Goal: Information Seeking & Learning: Learn about a topic

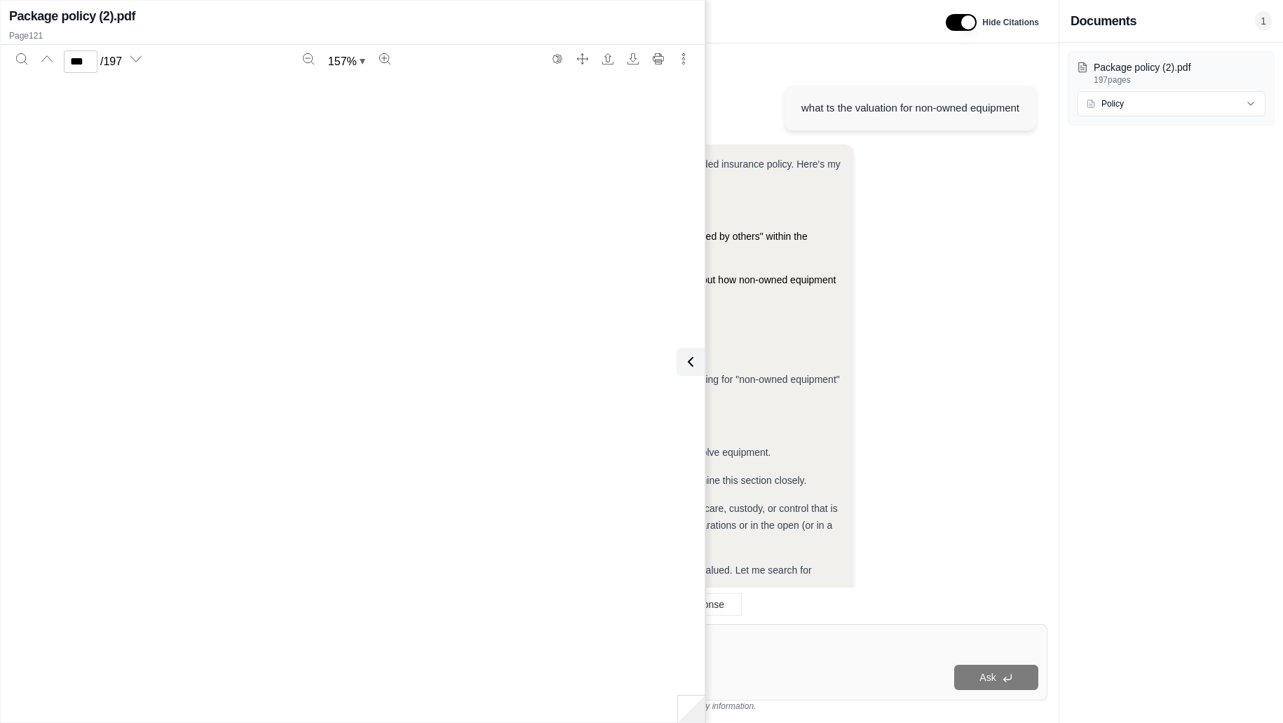
scroll to position [105392, 0]
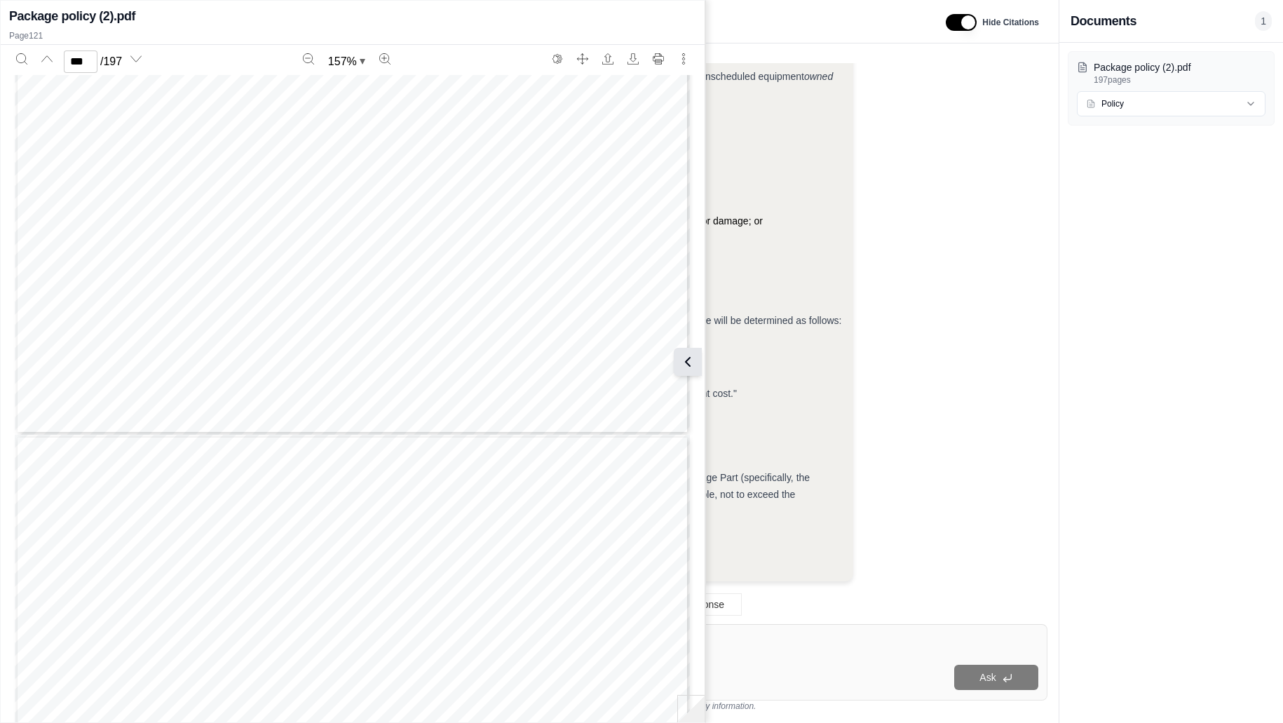
click at [684, 363] on icon at bounding box center [688, 361] width 17 height 17
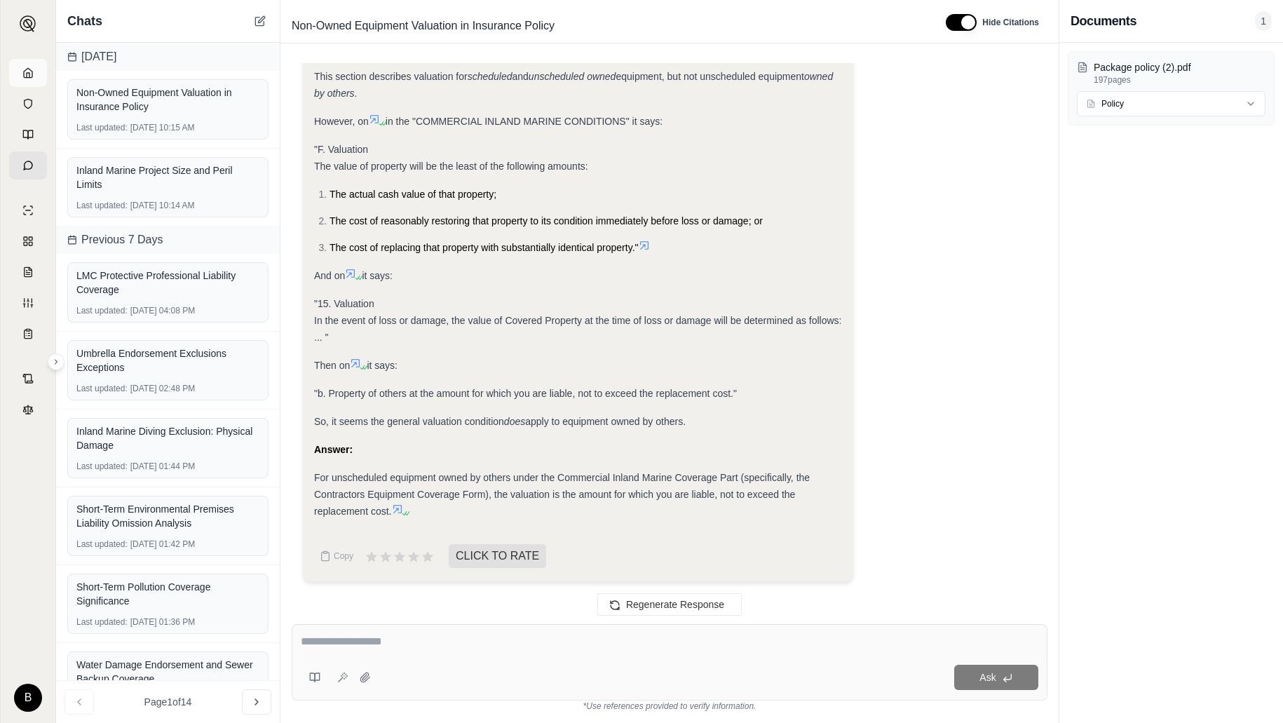
click at [32, 71] on icon at bounding box center [27, 72] width 11 height 11
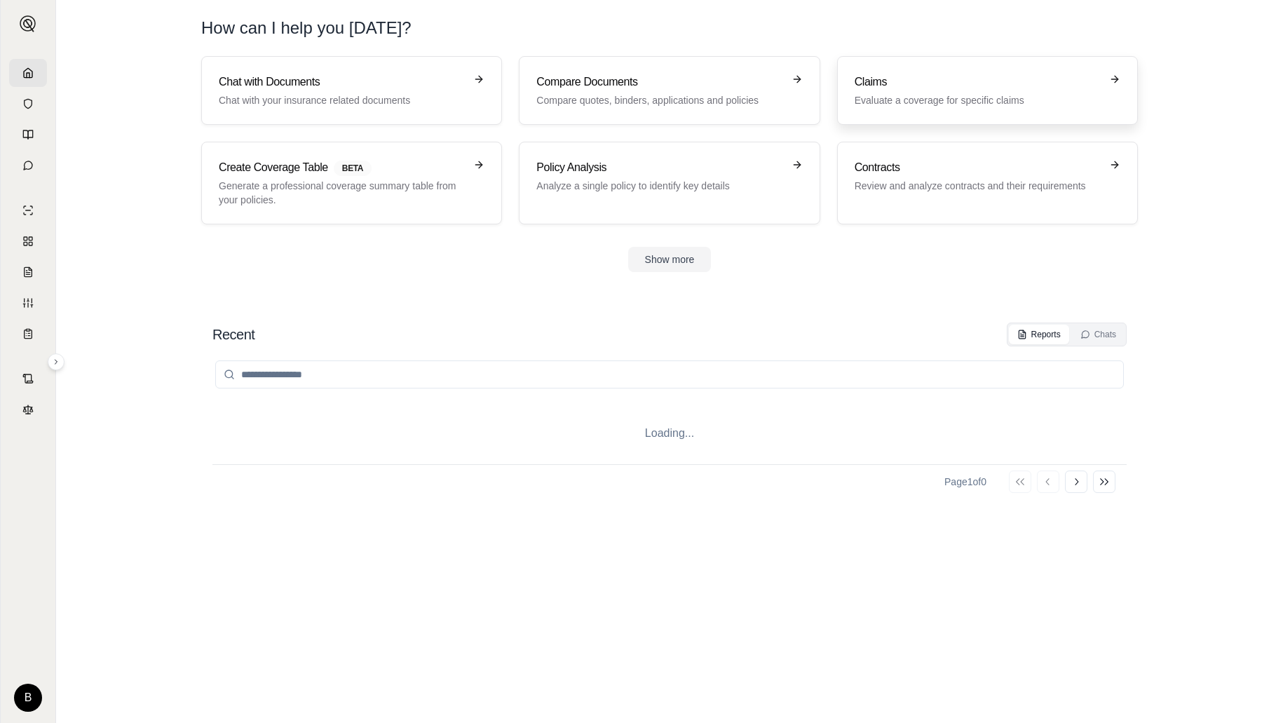
click at [879, 93] on p "Evaluate a coverage for specific claims" at bounding box center [978, 100] width 246 height 14
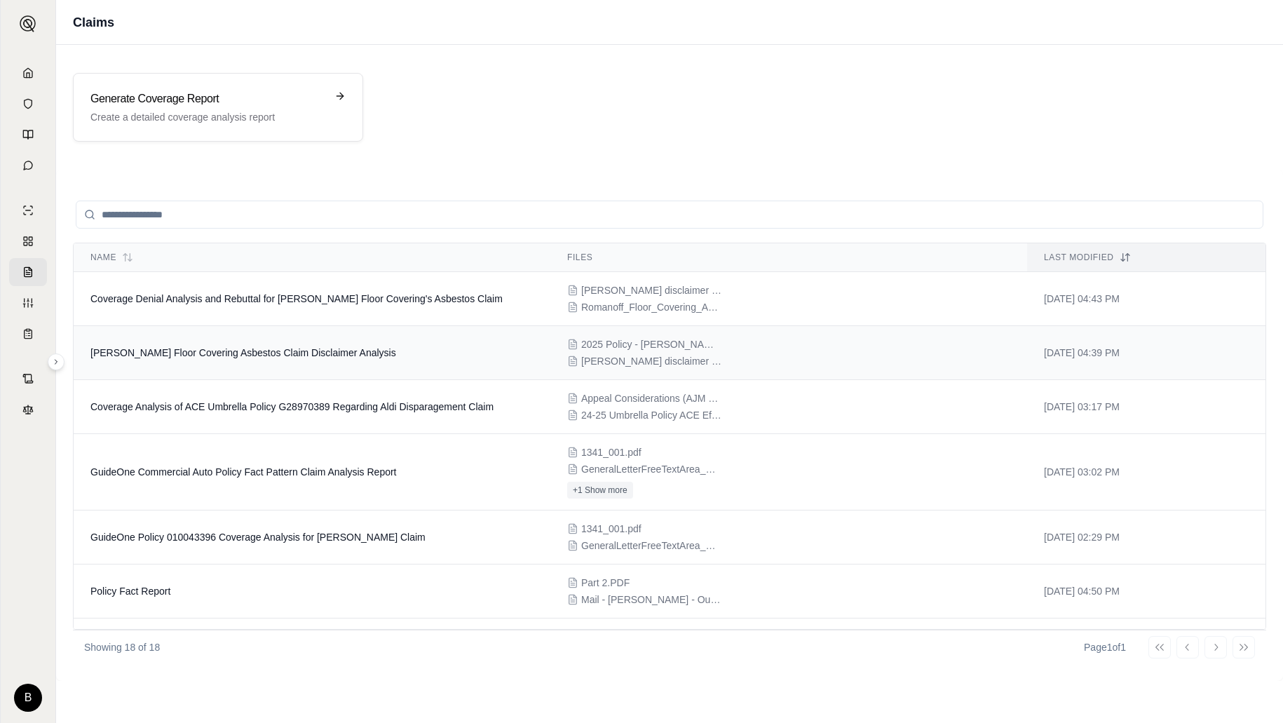
click at [236, 357] on span "[PERSON_NAME] Floor Covering Asbestos Claim Disclaimer Analysis" at bounding box center [243, 352] width 306 height 11
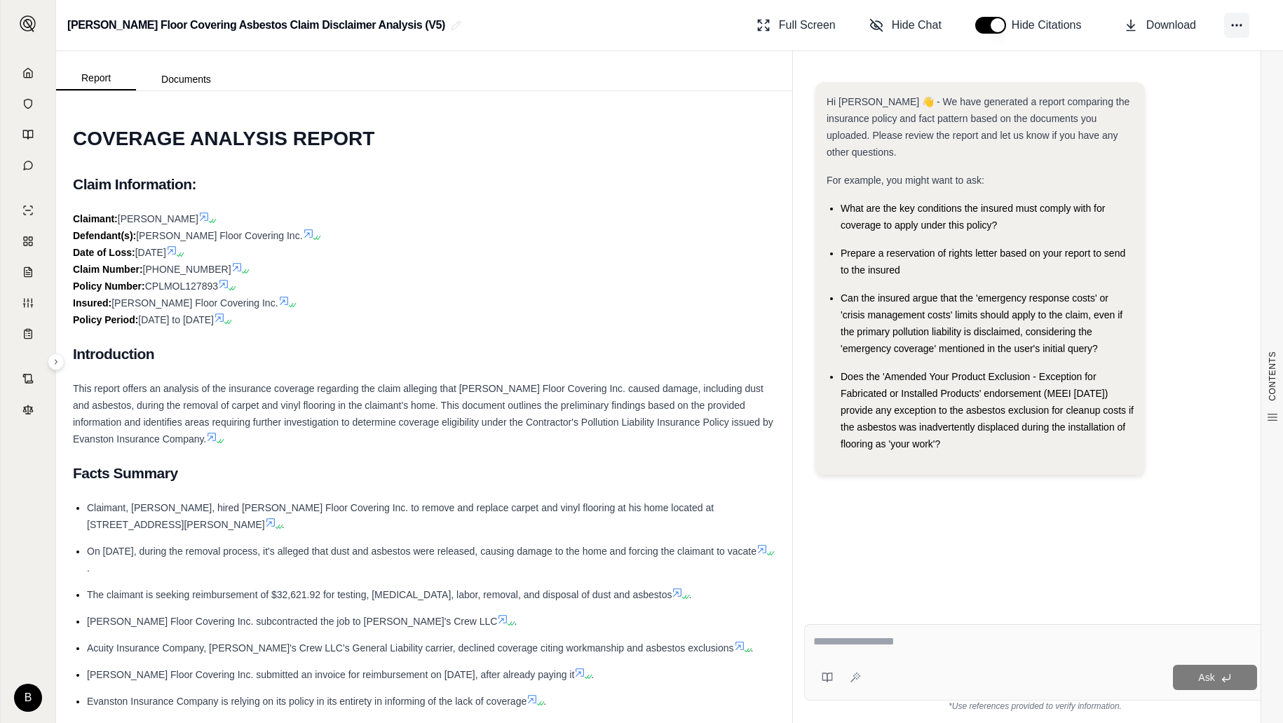
click at [1242, 22] on icon at bounding box center [1237, 25] width 14 height 14
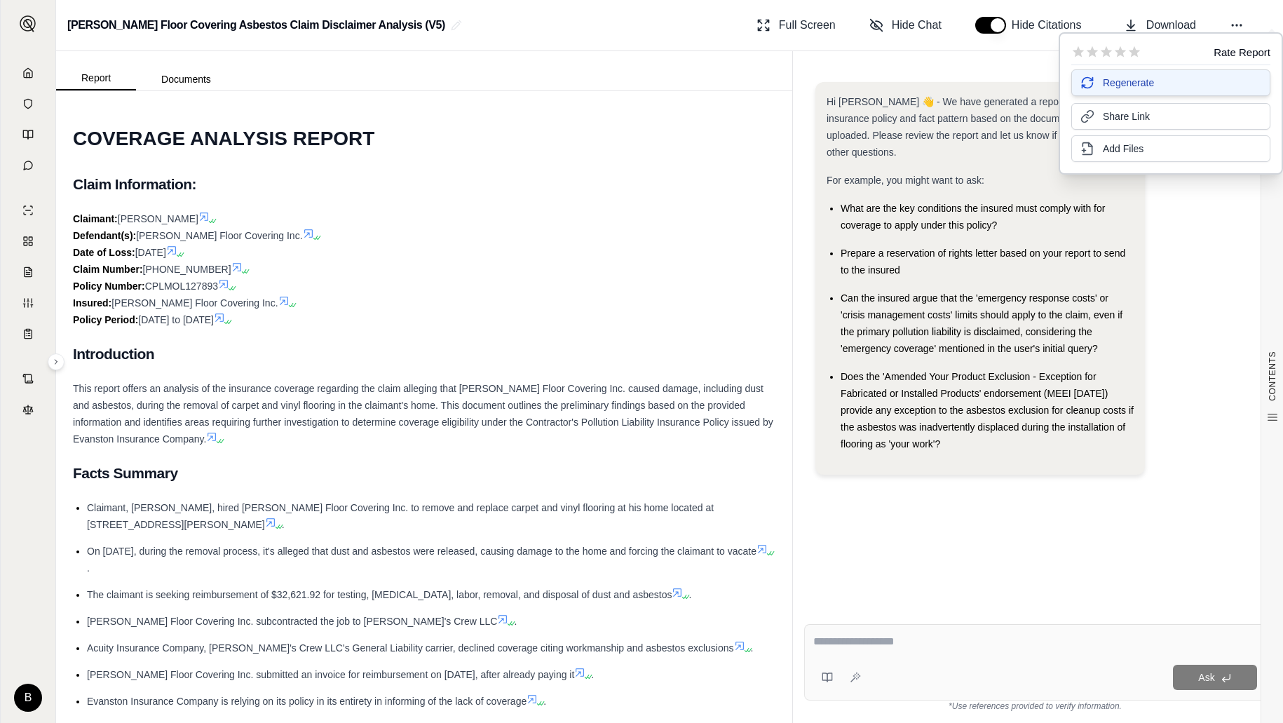
click at [1173, 81] on button "Regenerate" at bounding box center [1171, 82] width 199 height 27
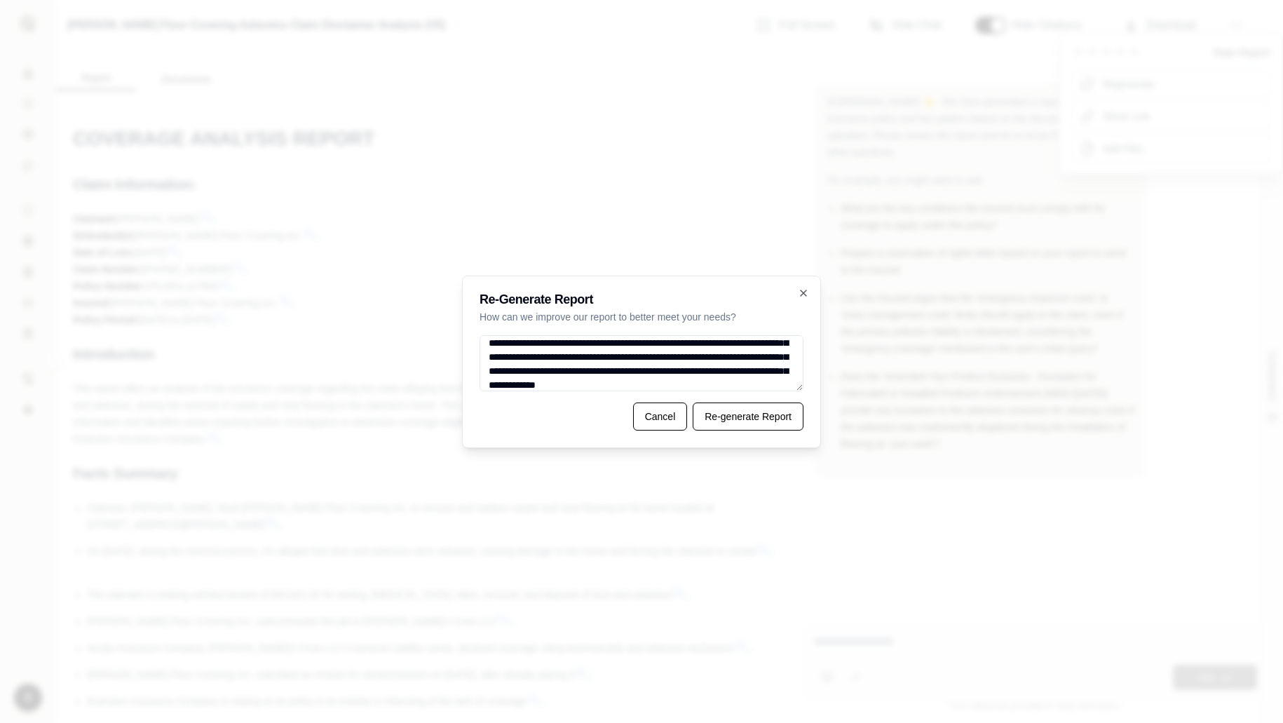
scroll to position [34, 0]
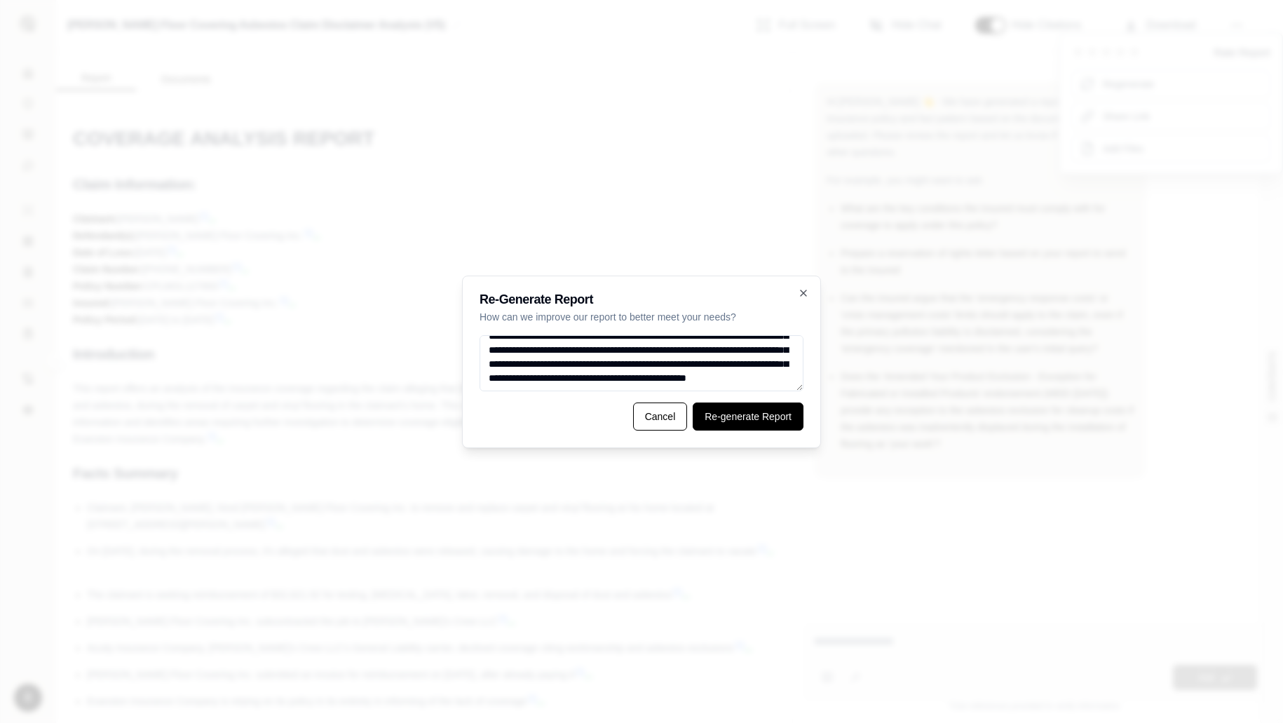
type textarea "**********"
click at [743, 414] on button "Re-generate Report" at bounding box center [748, 417] width 111 height 28
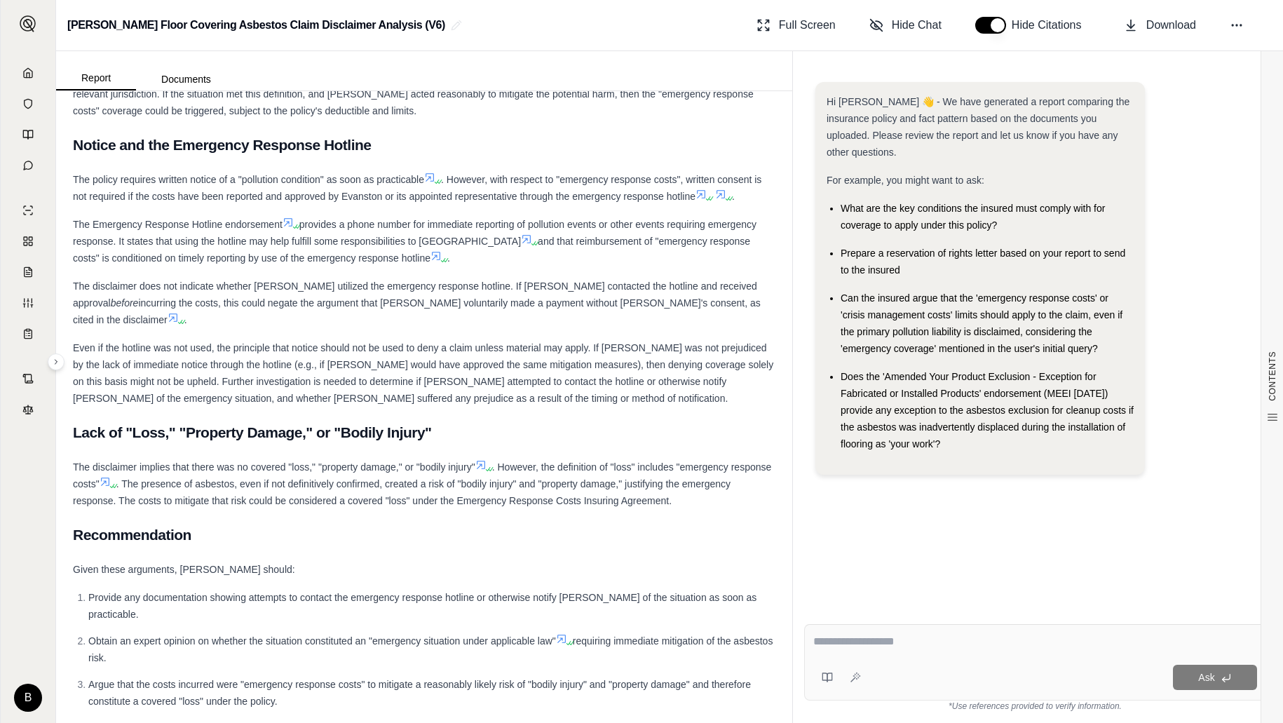
scroll to position [2559, 0]
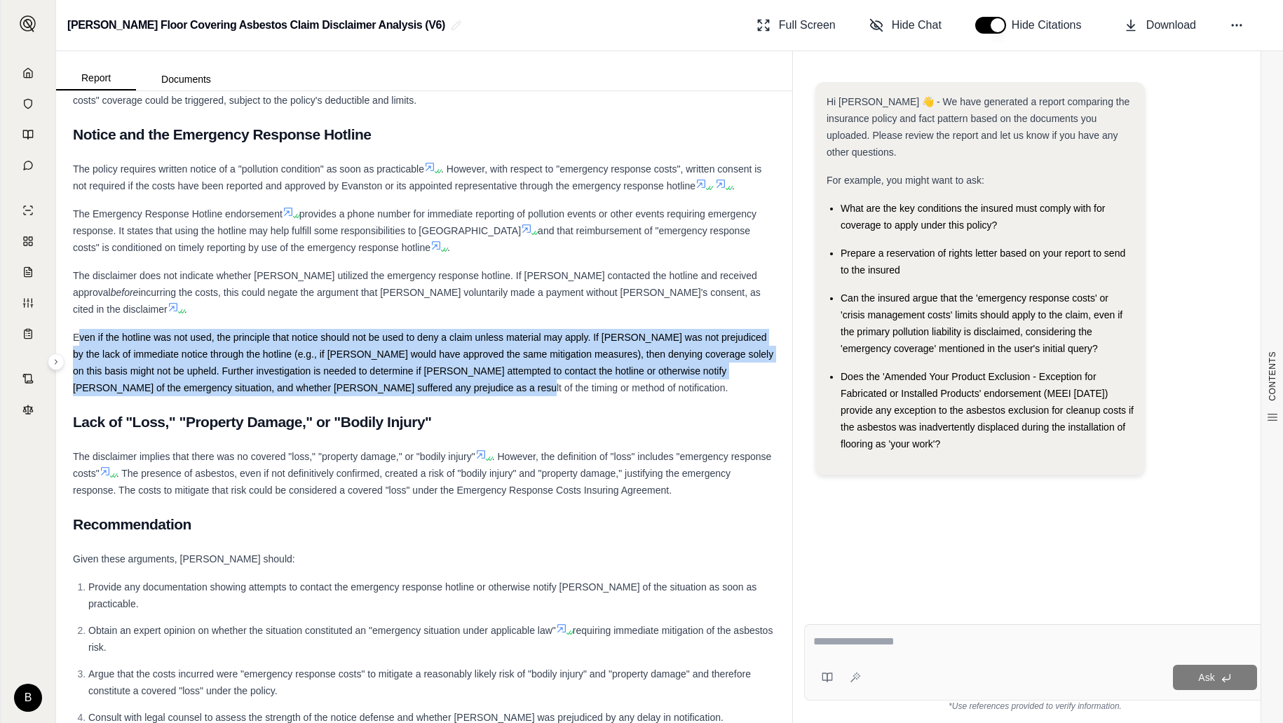
drag, startPoint x: 76, startPoint y: 290, endPoint x: 454, endPoint y: 339, distance: 381.2
click at [454, 339] on span "Even if the hotline was not used, the principle that notice should not be used …" at bounding box center [423, 363] width 701 height 62
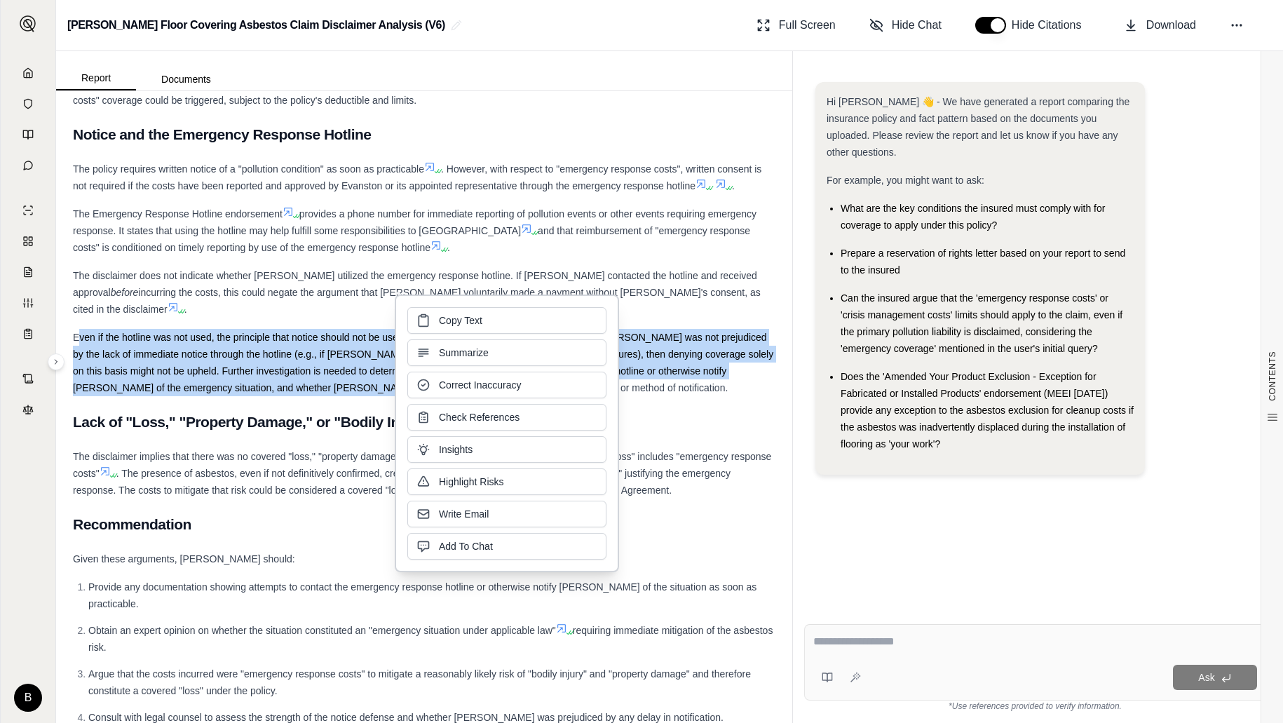
scroll to position [2562, 0]
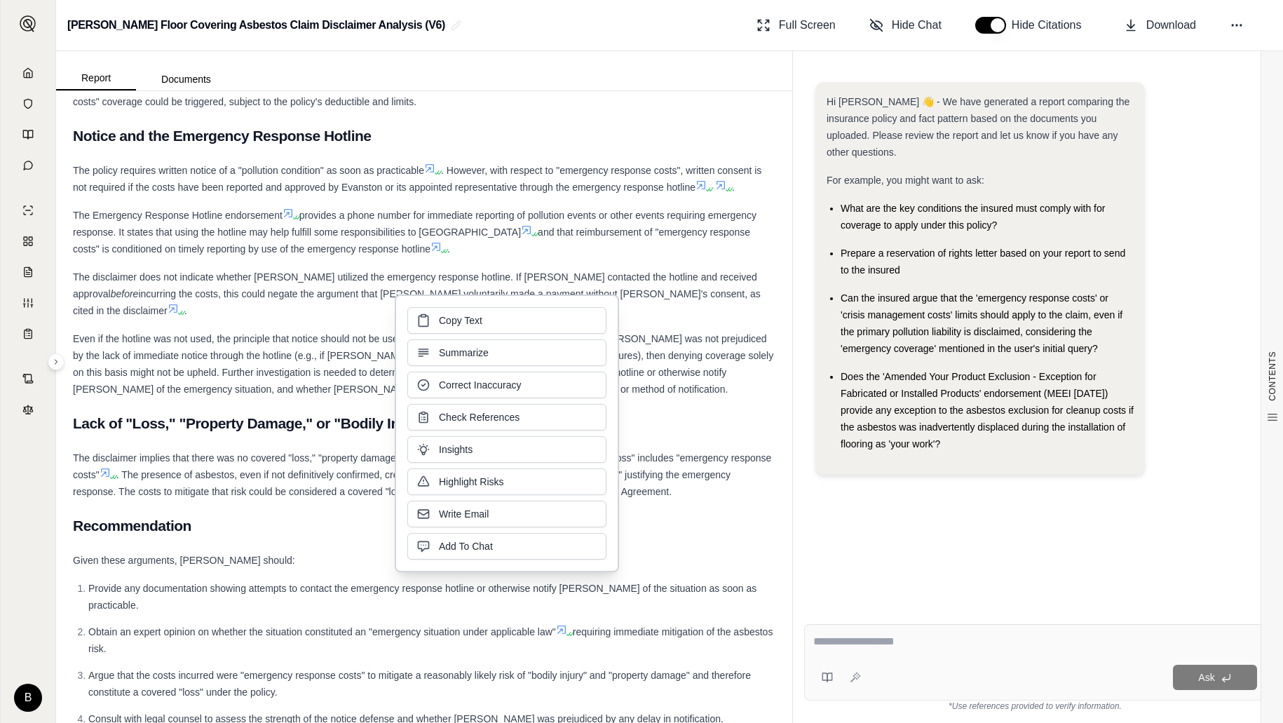
click at [633, 344] on div "Even if the hotline was not used, the principle that notice should not be used …" at bounding box center [424, 363] width 703 height 67
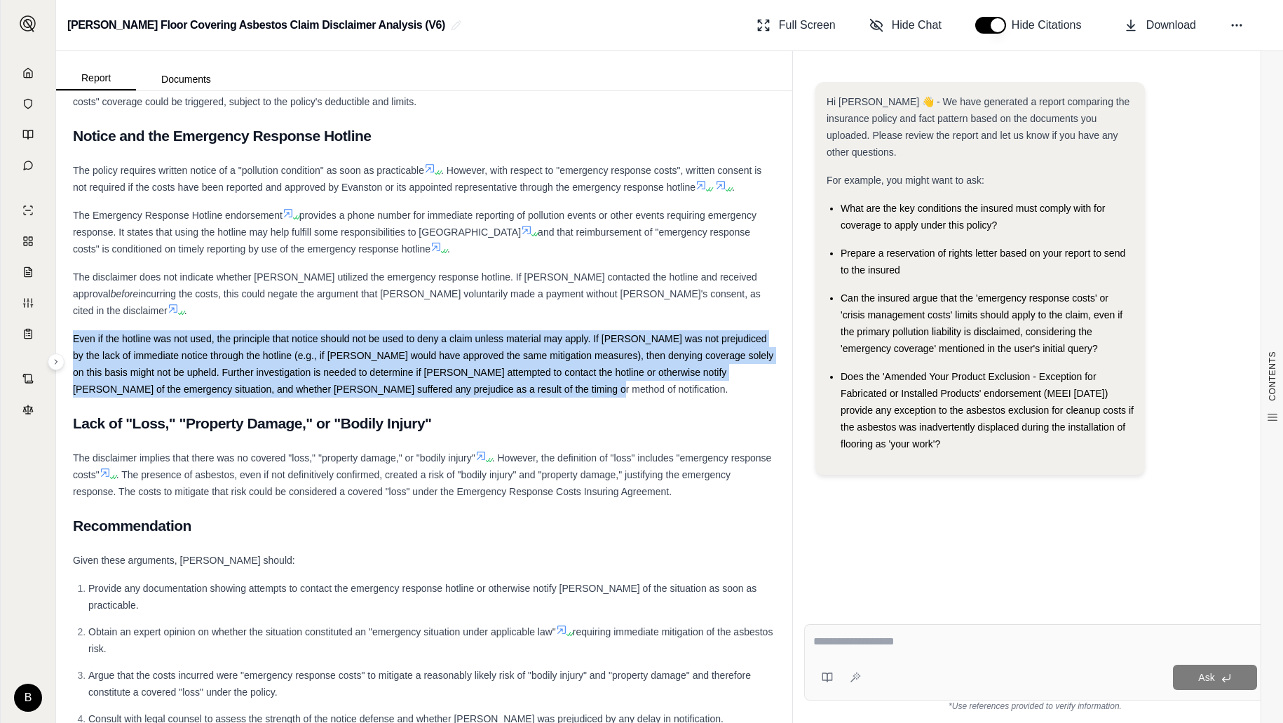
drag, startPoint x: 137, startPoint y: 294, endPoint x: 544, endPoint y: 338, distance: 409.8
click at [544, 338] on div "Even if the hotline was not used, the principle that notice should not be used …" at bounding box center [424, 363] width 703 height 67
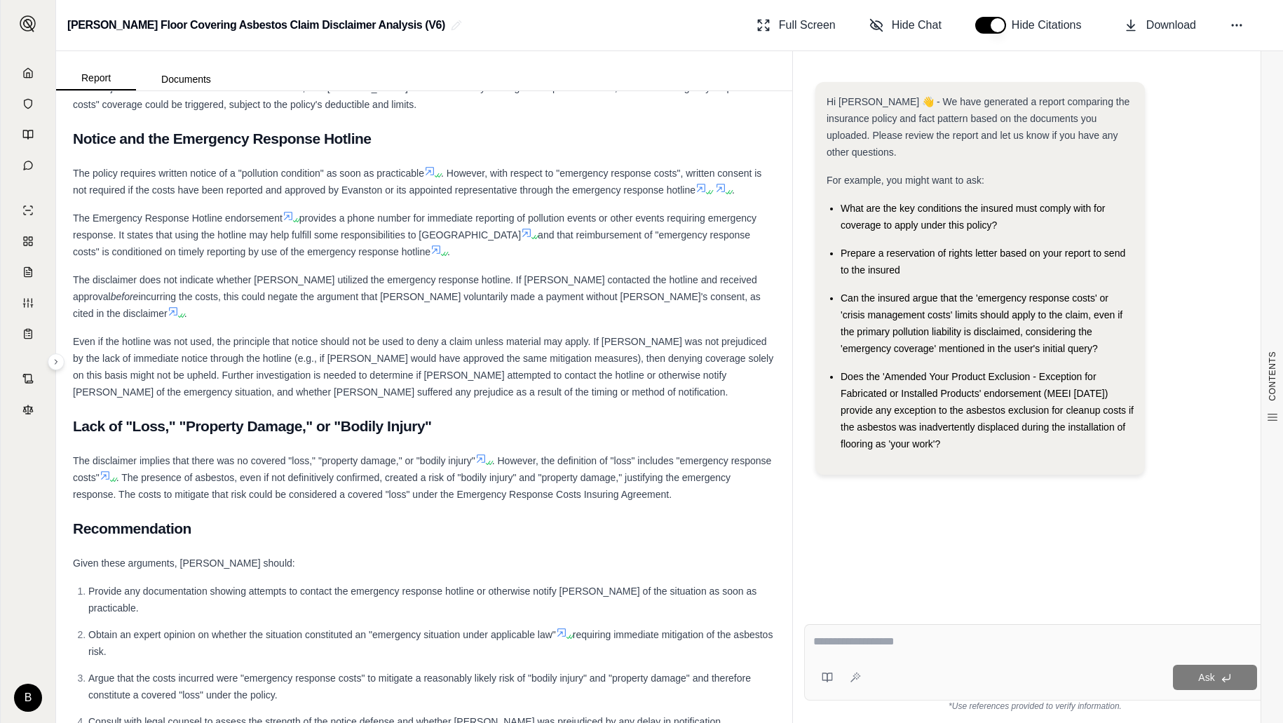
click at [428, 514] on h2 "Recommendation" at bounding box center [424, 528] width 703 height 29
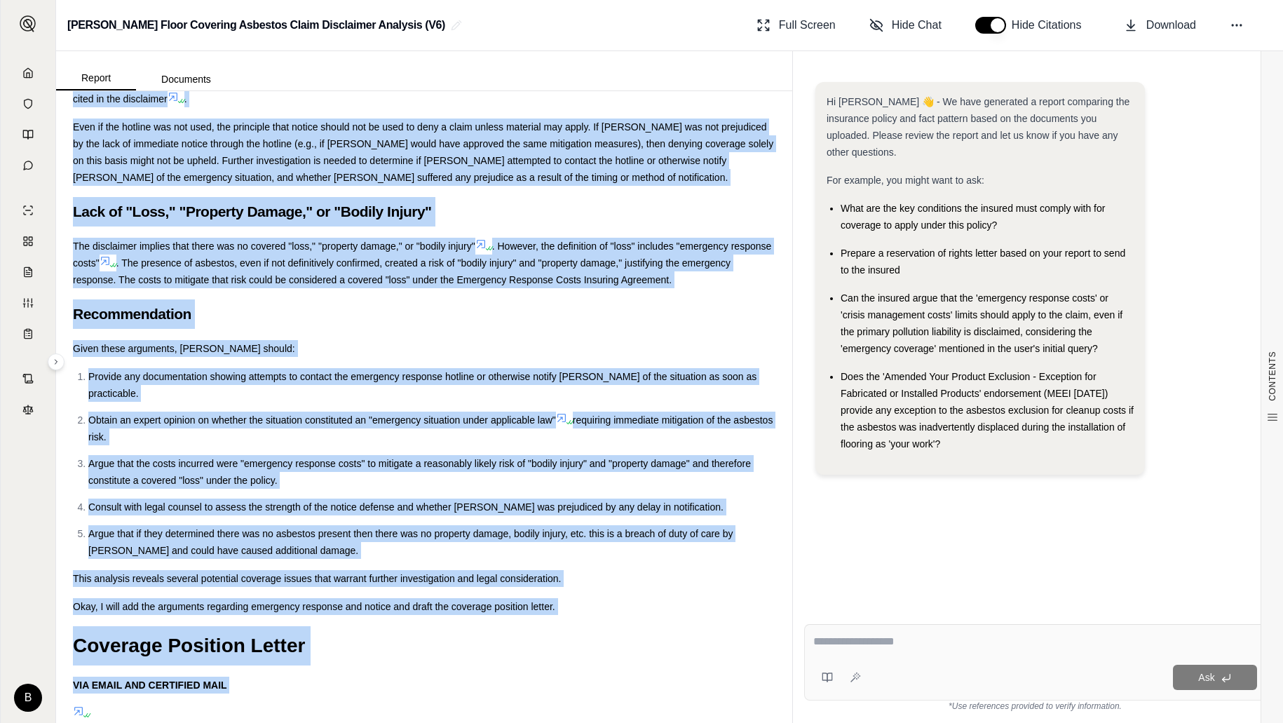
scroll to position [2783, 0]
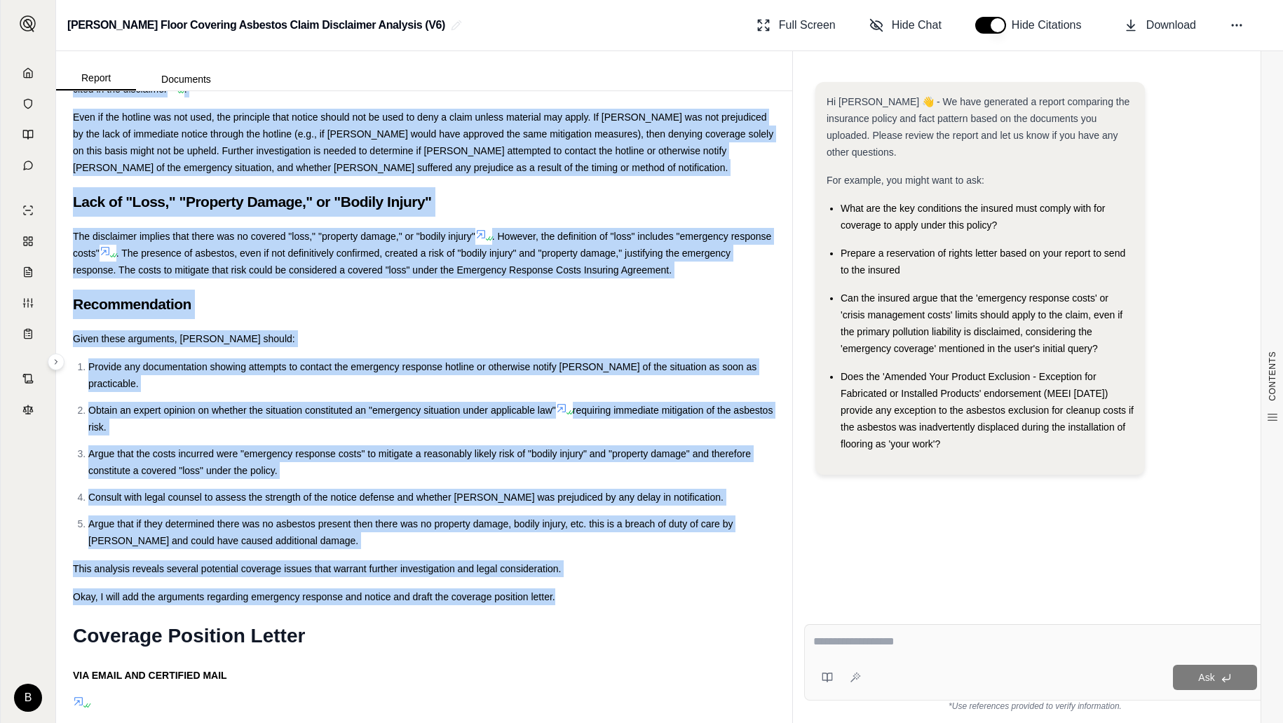
drag, startPoint x: 76, startPoint y: 183, endPoint x: 564, endPoint y: 529, distance: 597.6
click at [565, 529] on div "COVERAGE ANALYSIS REPORT Claim Information: Claimant: [PERSON_NAME] Defendant(s…" at bounding box center [424, 613] width 703 height 6555
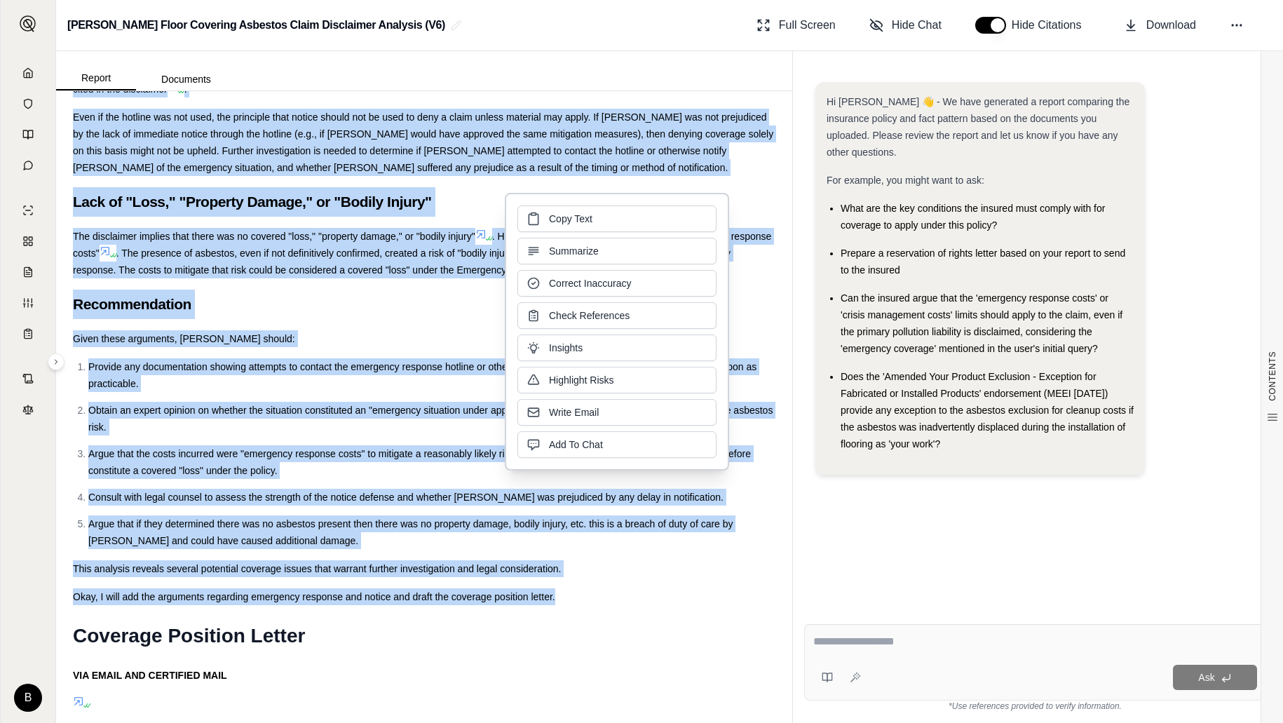
copy div "Coverage Analysis Overview The insurer argues that the claim does not involve a…"
click at [182, 76] on button "Documents" at bounding box center [186, 79] width 100 height 22
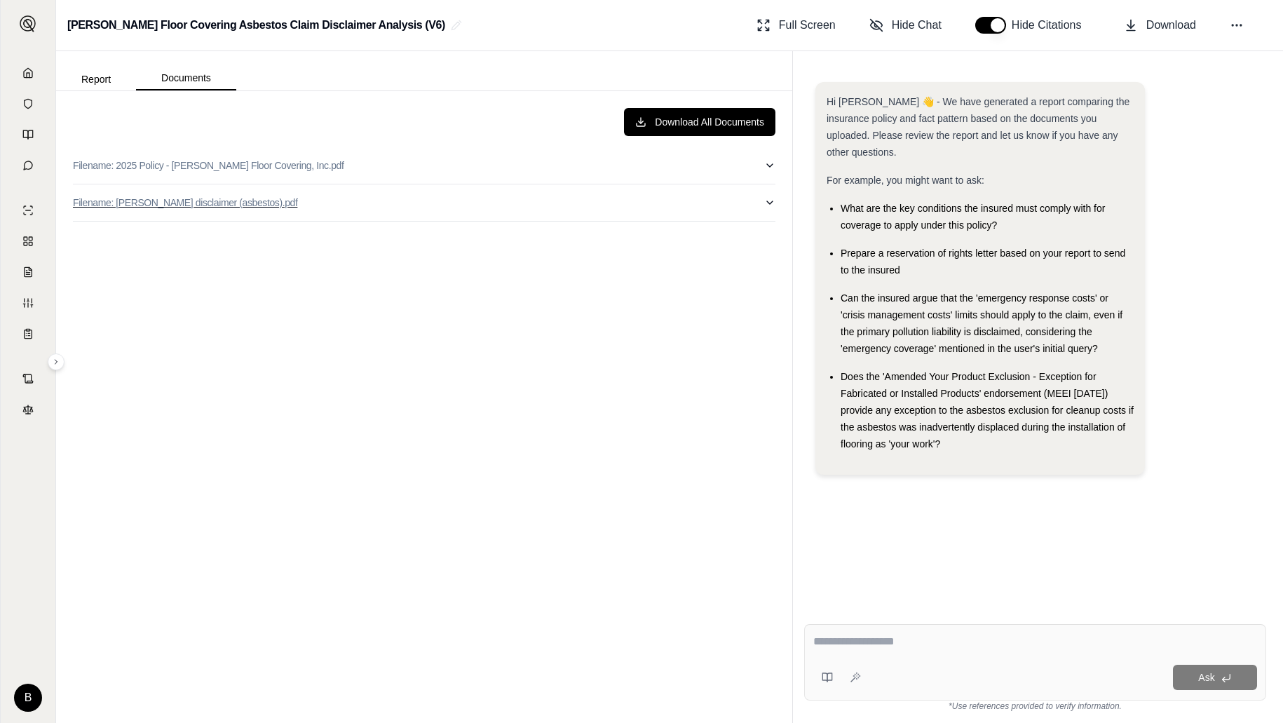
click at [191, 195] on button "Filename: [PERSON_NAME] disclaimer (asbestos).pdf" at bounding box center [424, 202] width 703 height 36
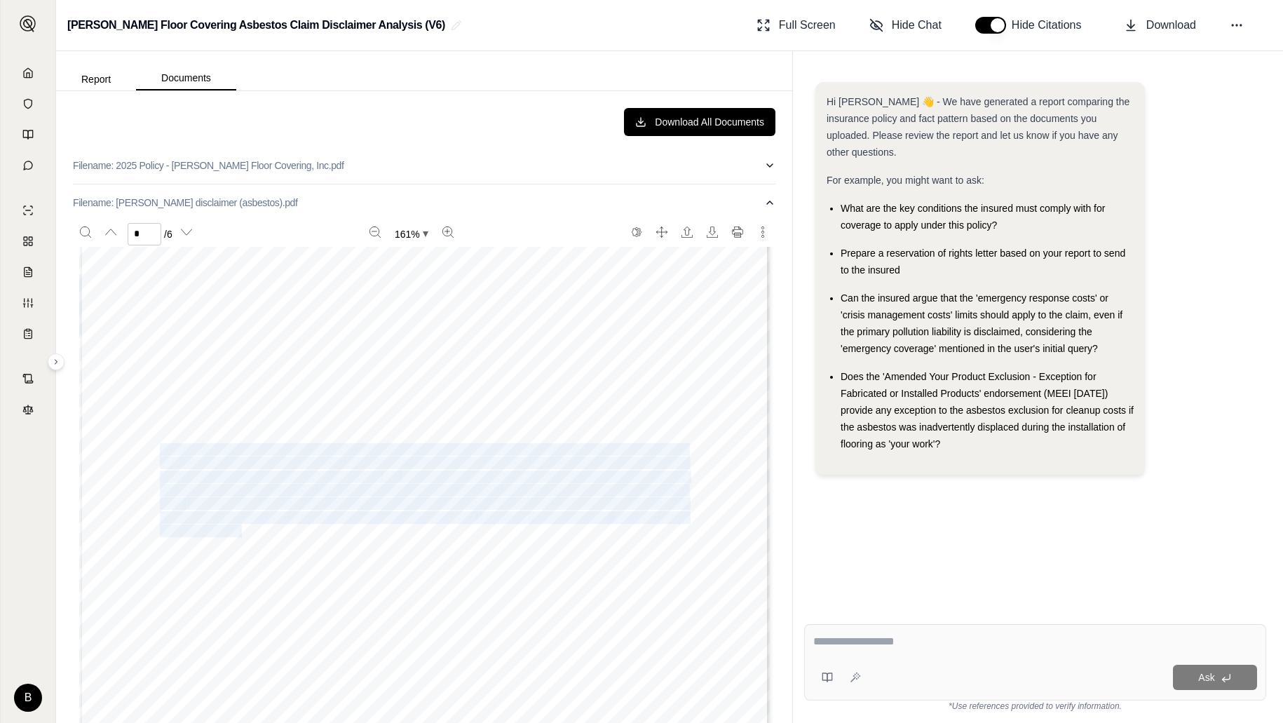
drag, startPoint x: 163, startPoint y: 447, endPoint x: 242, endPoint y: 528, distance: 113.6
click at [242, 528] on div "Page 4 1. Does not result from demolition , renovation, or abatement; 2. Is dem…" at bounding box center [424, 634] width 691 height 894
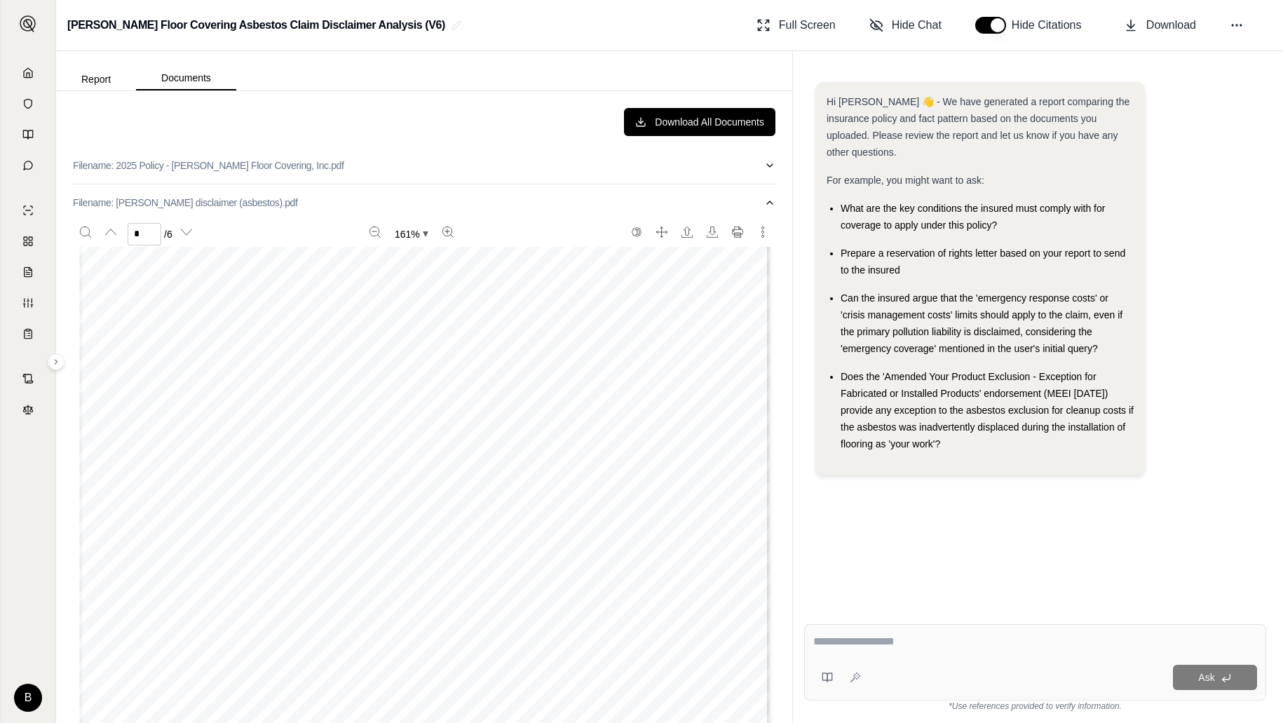
click at [555, 400] on div "Page 4 1. Does not result from demolition , renovation, or abatement; 2. Is dem…" at bounding box center [424, 634] width 691 height 894
type input "*"
click at [94, 82] on button "Report" at bounding box center [96, 79] width 80 height 22
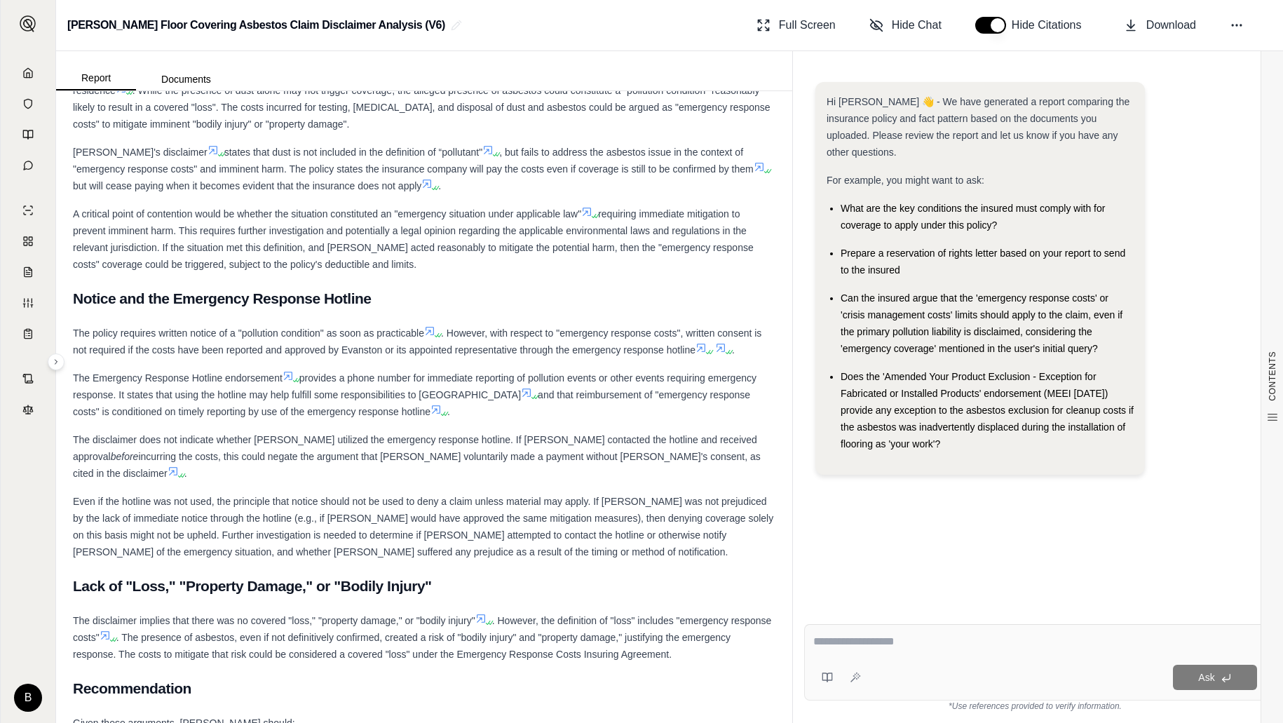
scroll to position [2376, 0]
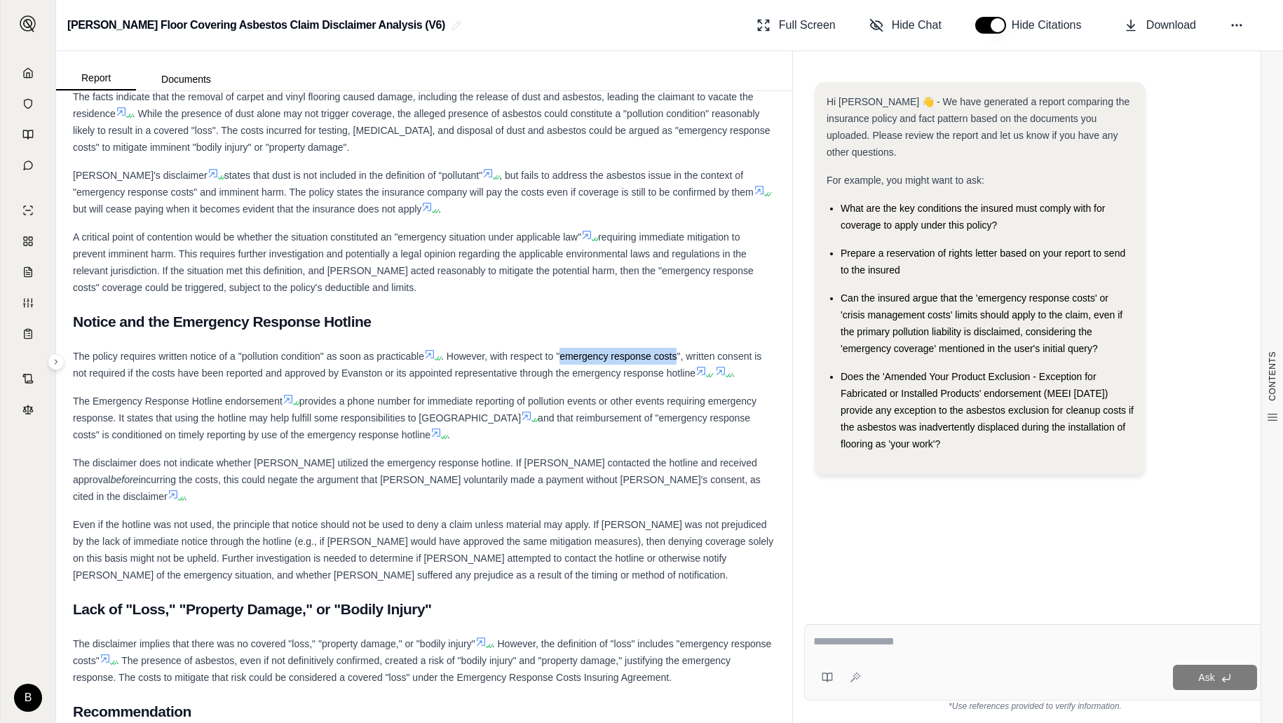
drag, startPoint x: 565, startPoint y: 321, endPoint x: 680, endPoint y: 324, distance: 114.3
click at [680, 351] on span ". However, with respect to "emergency response costs", written consent is not r…" at bounding box center [417, 365] width 689 height 28
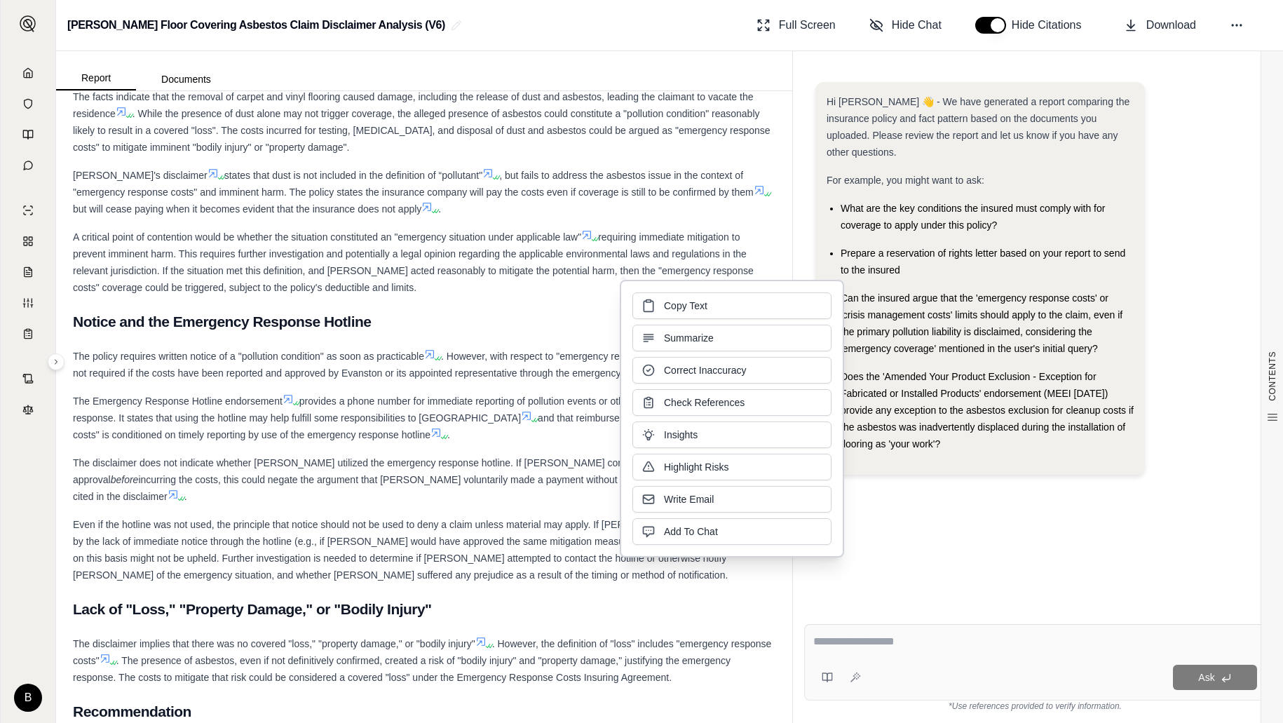
drag, startPoint x: 680, startPoint y: 324, endPoint x: 559, endPoint y: 318, distance: 120.8
click at [555, 351] on span ". However, with respect to "emergency response costs", written consent is not r…" at bounding box center [417, 365] width 689 height 28
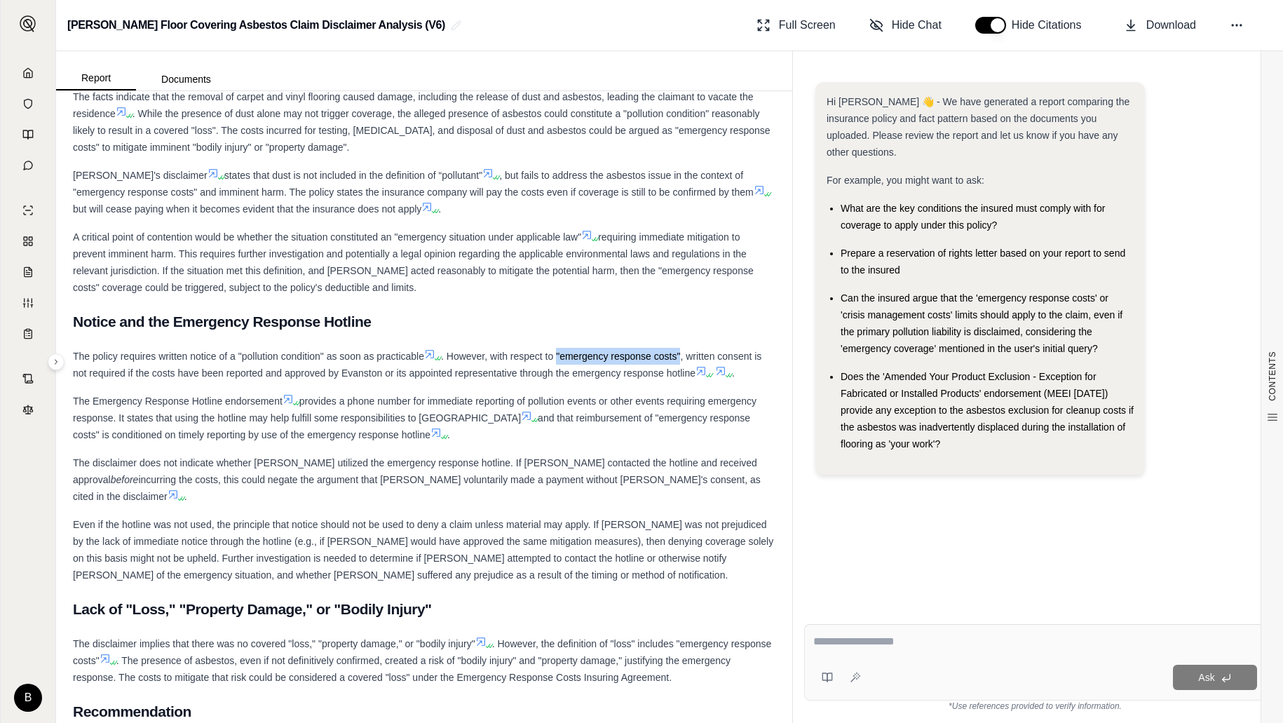
drag, startPoint x: 578, startPoint y: 318, endPoint x: 682, endPoint y: 322, distance: 104.6
click at [682, 351] on span ". However, with respect to "emergency response costs", written consent is not r…" at bounding box center [417, 365] width 689 height 28
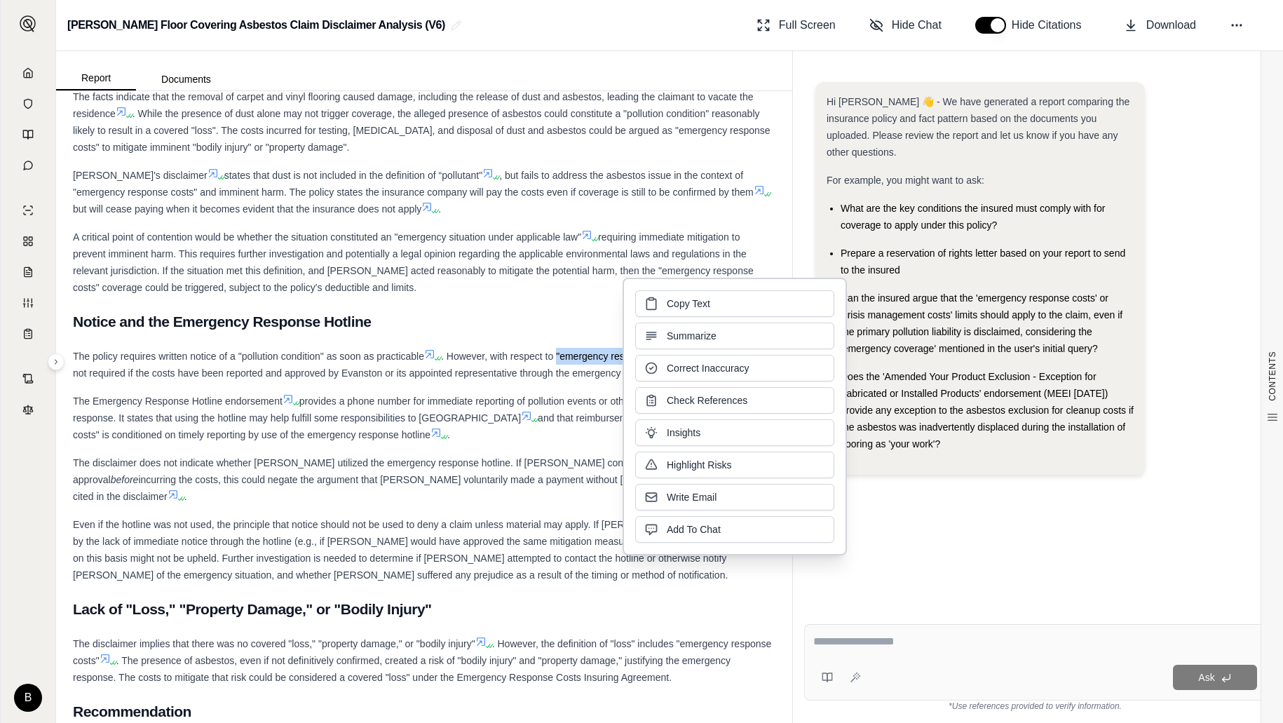
copy span ""emergency response costs""
click at [517, 307] on h2 "Notice and the Emergency Response Hotline" at bounding box center [424, 321] width 703 height 29
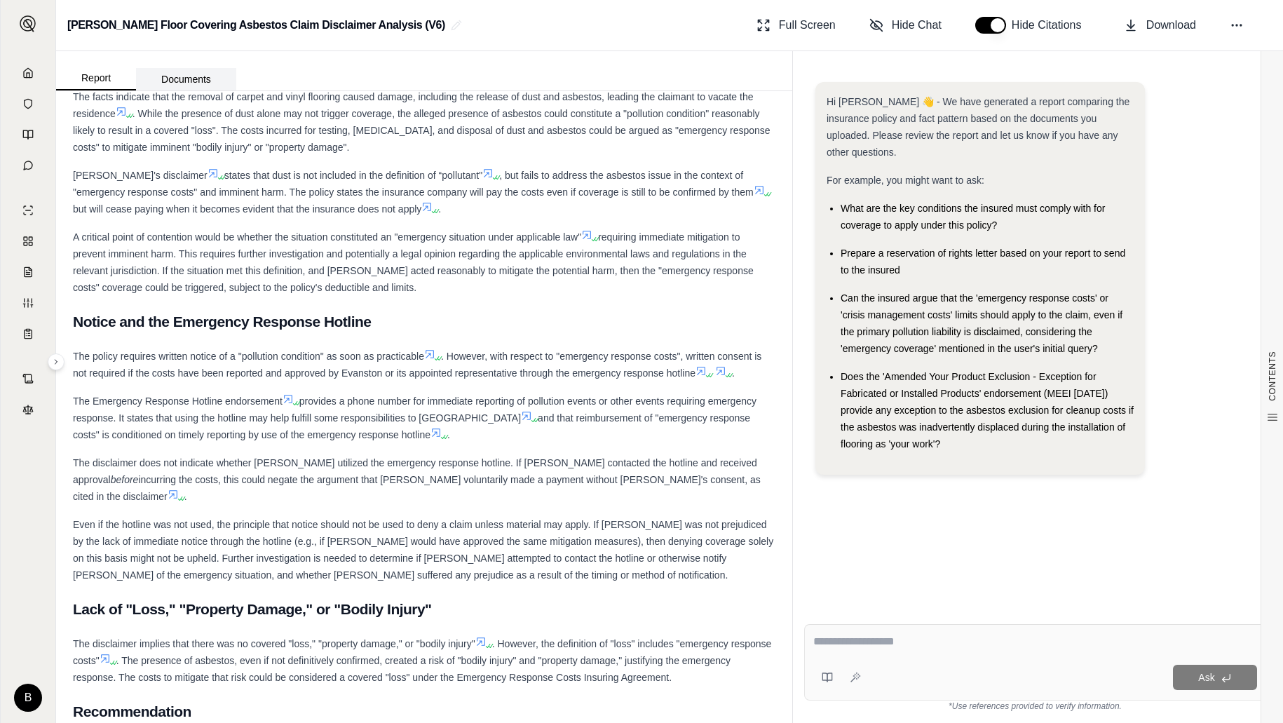
click at [166, 80] on button "Documents" at bounding box center [186, 79] width 100 height 22
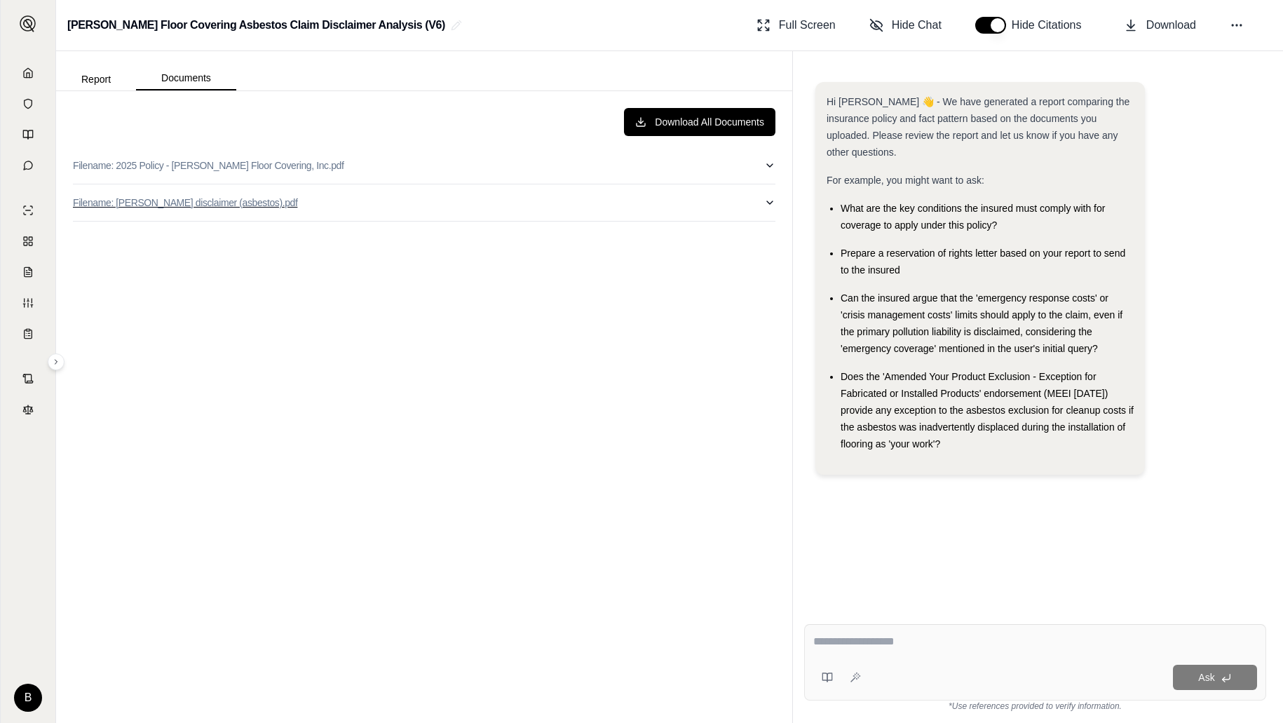
click at [158, 200] on p "Filename: [PERSON_NAME] disclaimer (asbestos).pdf" at bounding box center [185, 203] width 224 height 14
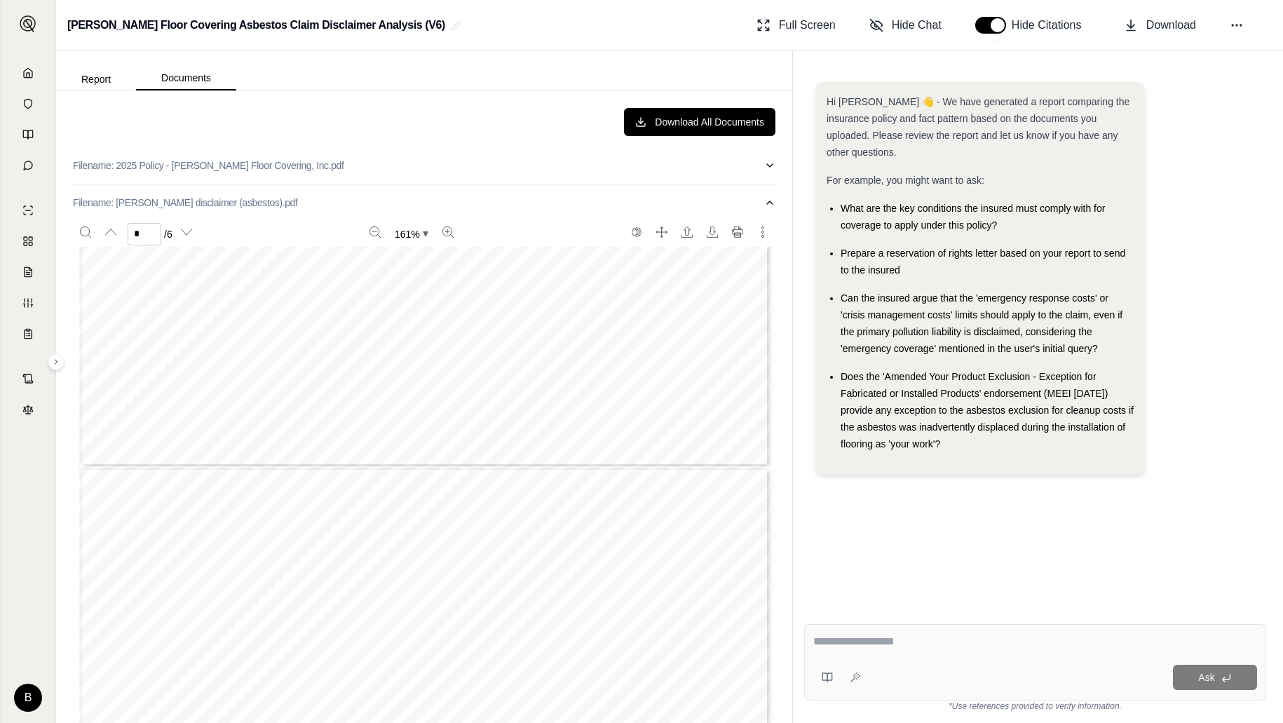
type input "*"
click at [912, 650] on div at bounding box center [1036, 644] width 444 height 22
click at [910, 644] on textarea at bounding box center [1036, 641] width 444 height 17
type textarea "**********"
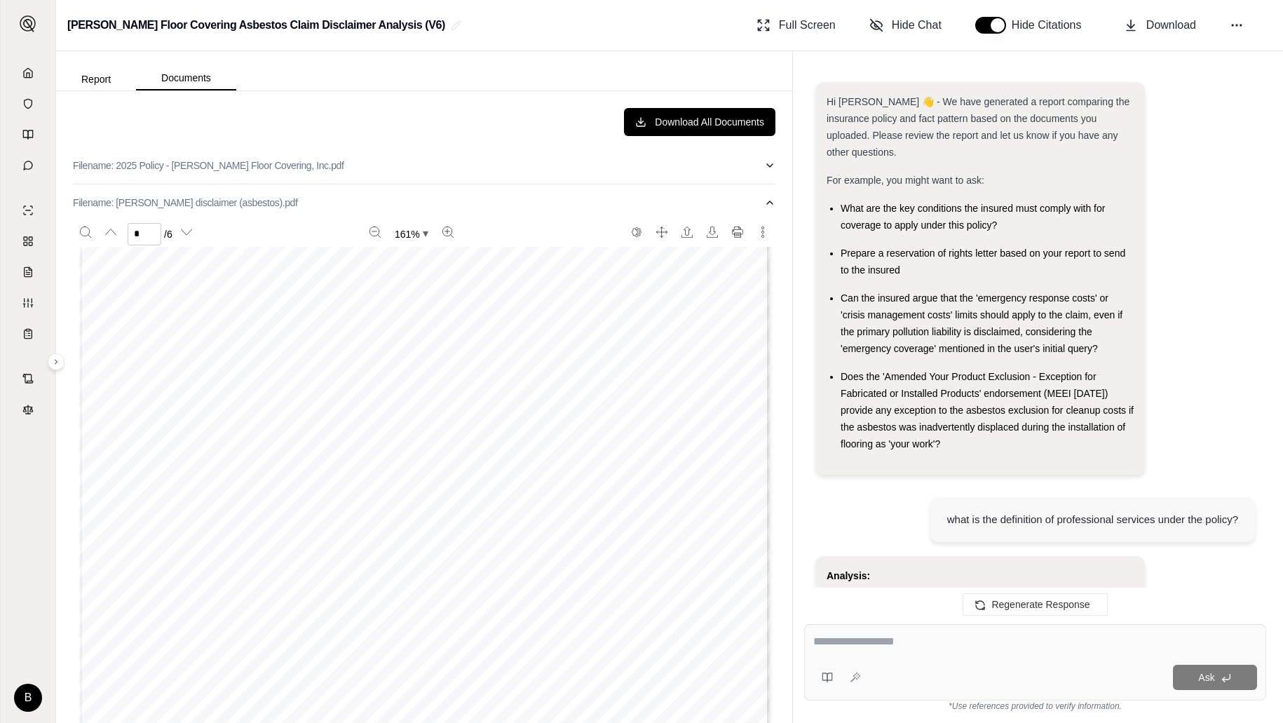
scroll to position [756, 0]
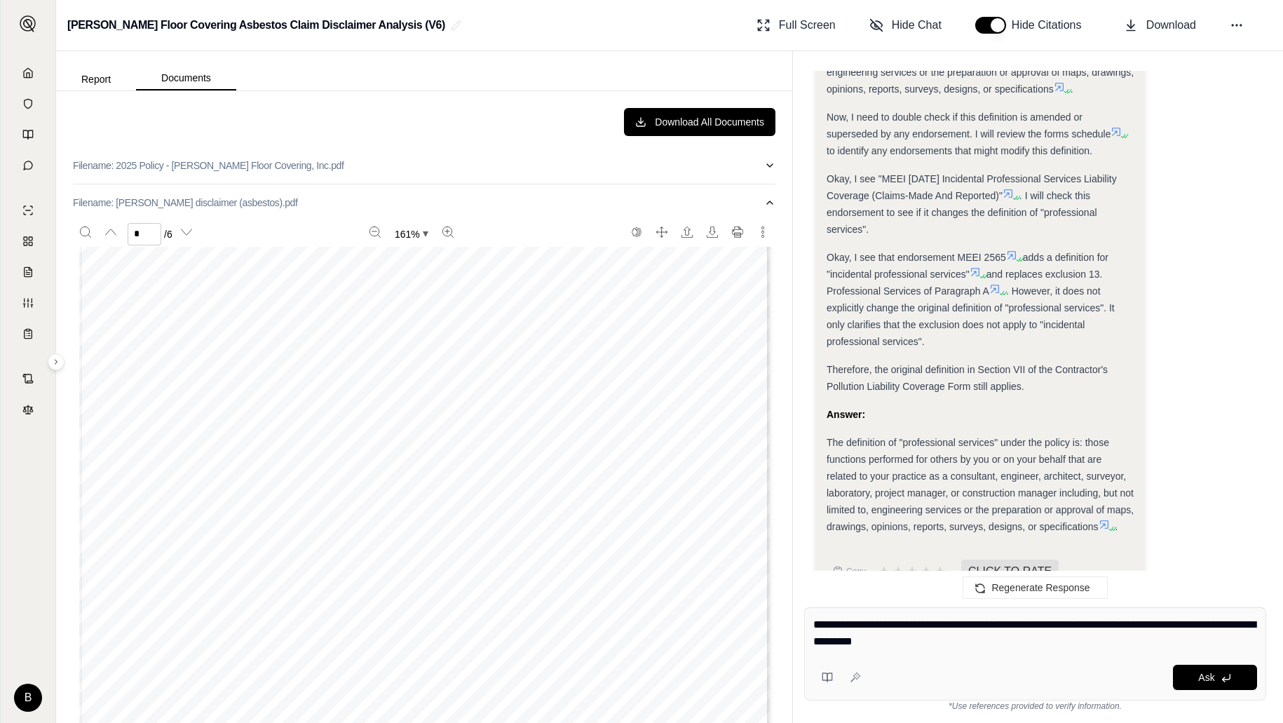
type textarea "**********"
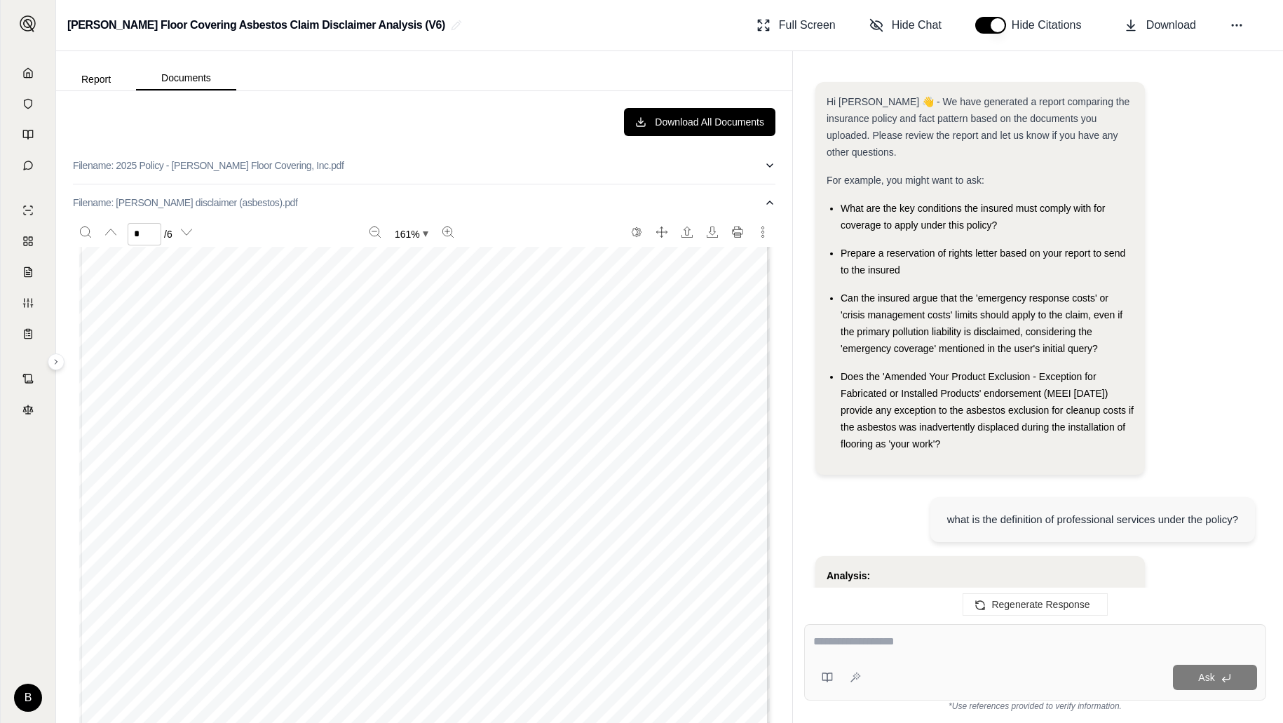
scroll to position [2361, 0]
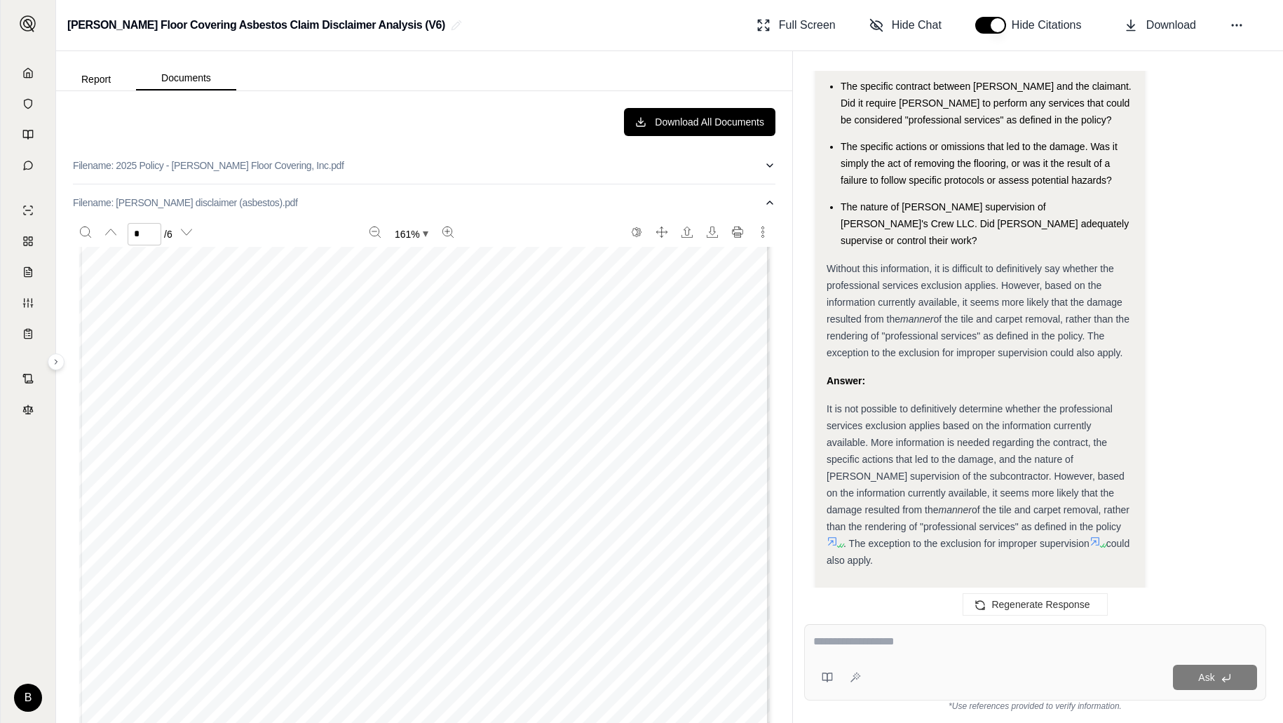
drag, startPoint x: 912, startPoint y: 459, endPoint x: 1020, endPoint y: 492, distance: 112.9
click at [1021, 494] on div "It is not possible to definitively determine whether the professional services …" at bounding box center [980, 484] width 307 height 168
drag, startPoint x: 912, startPoint y: 459, endPoint x: 1090, endPoint y: 513, distance: 185.5
click at [1090, 513] on div "It is not possible to definitively determine whether the professional services …" at bounding box center [980, 484] width 307 height 168
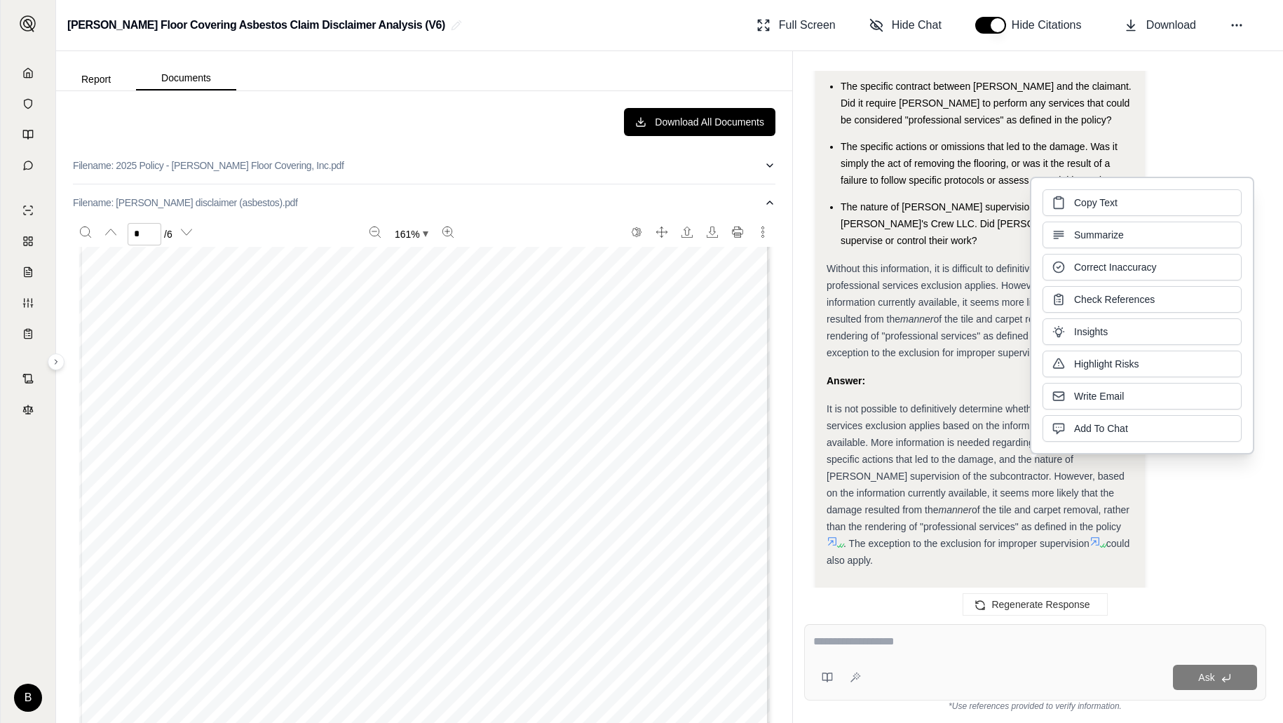
copy div "t seems more likely that the damage resulted from the manner of the tile and ca…"
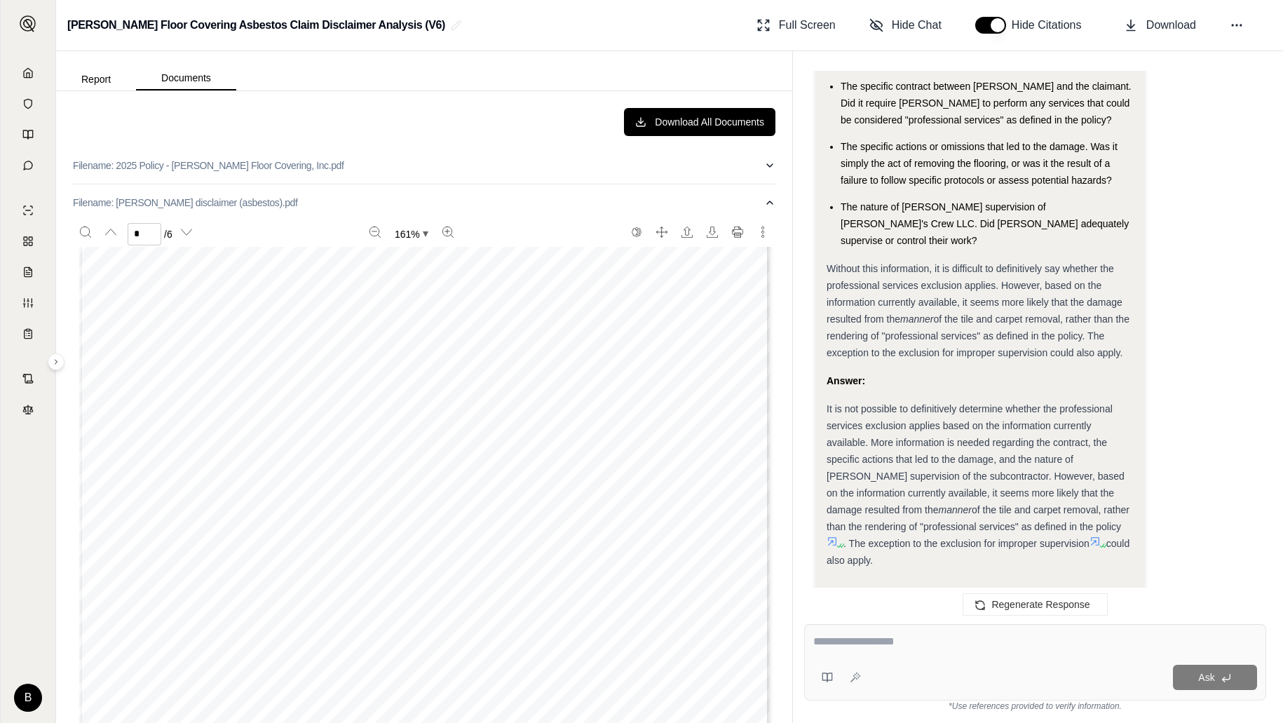
click at [991, 651] on div at bounding box center [1036, 644] width 444 height 22
click at [855, 639] on textarea at bounding box center [1036, 641] width 444 height 17
type textarea "**********"
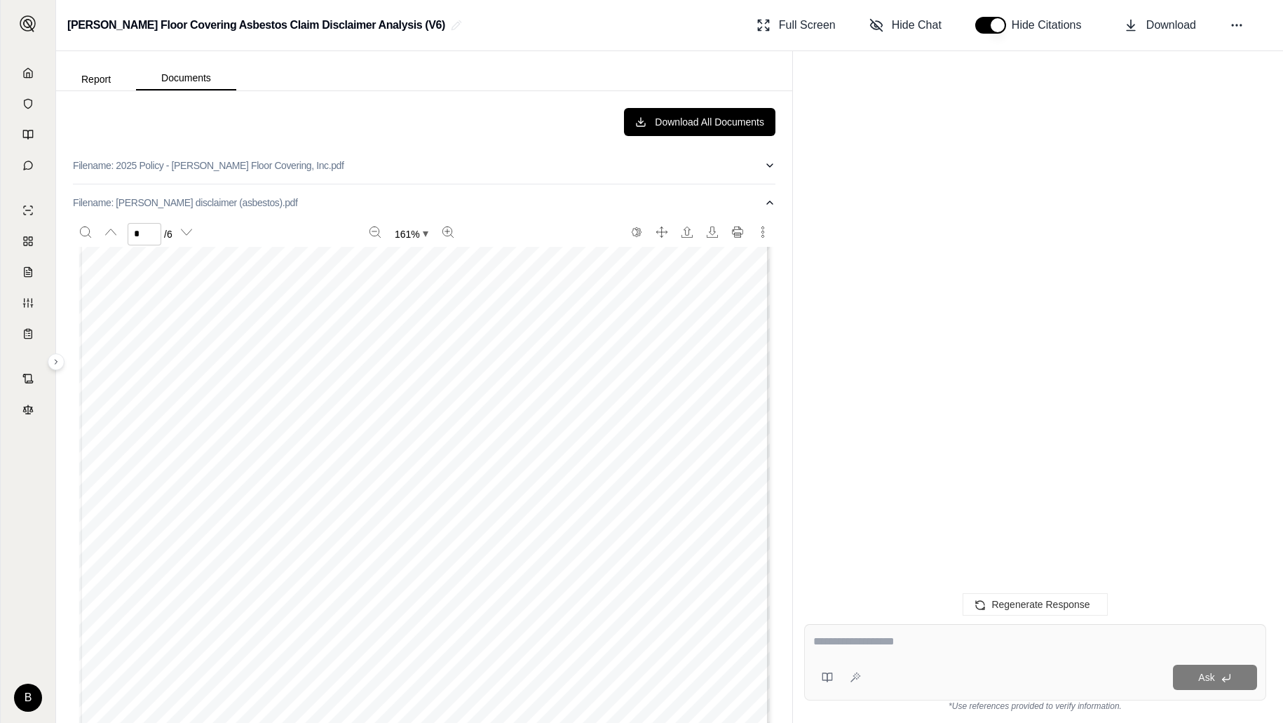
scroll to position [4044, 0]
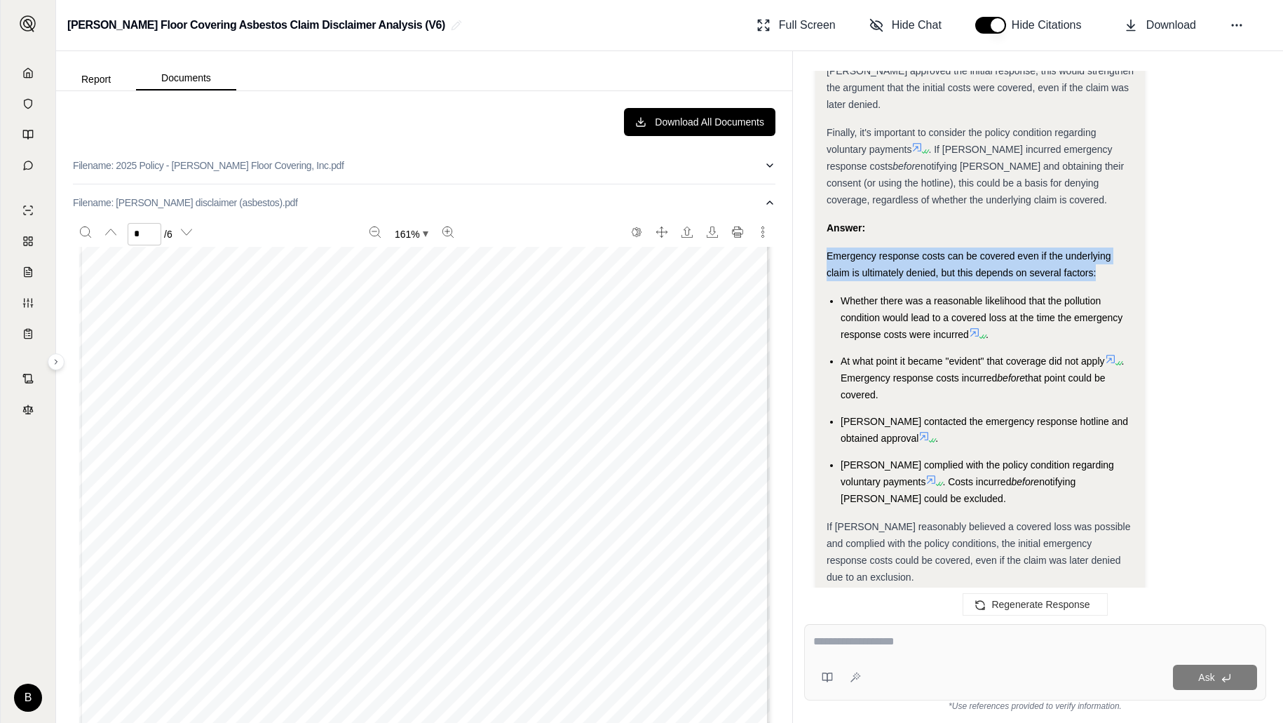
drag, startPoint x: 828, startPoint y: 187, endPoint x: 835, endPoint y: 230, distance: 43.9
click at [868, 521] on span "If [PERSON_NAME] reasonably believed a covered loss was possible and complied w…" at bounding box center [979, 552] width 304 height 62
drag, startPoint x: 826, startPoint y: 188, endPoint x: 1098, endPoint y: 208, distance: 272.1
click at [1098, 248] on div "Emergency response costs can be covered even if the underlying claim is ultimat…" at bounding box center [980, 265] width 307 height 34
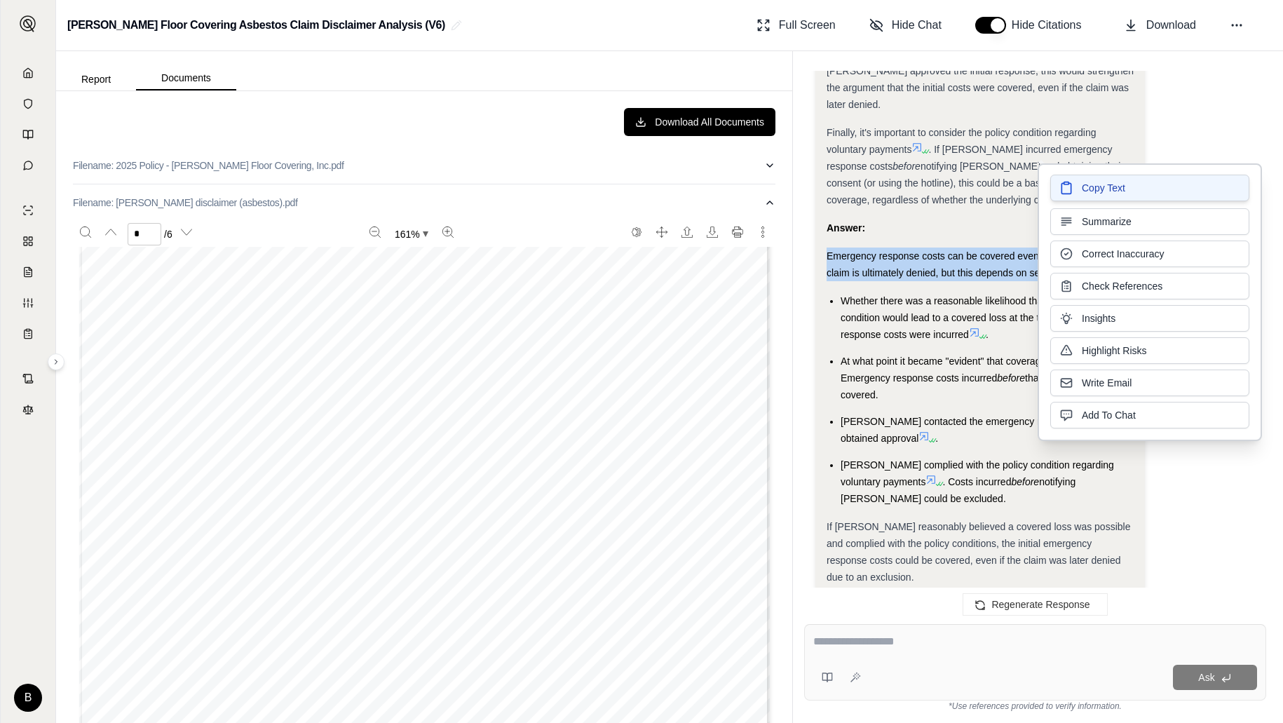
click at [1095, 195] on button "Copy Text" at bounding box center [1150, 188] width 199 height 27
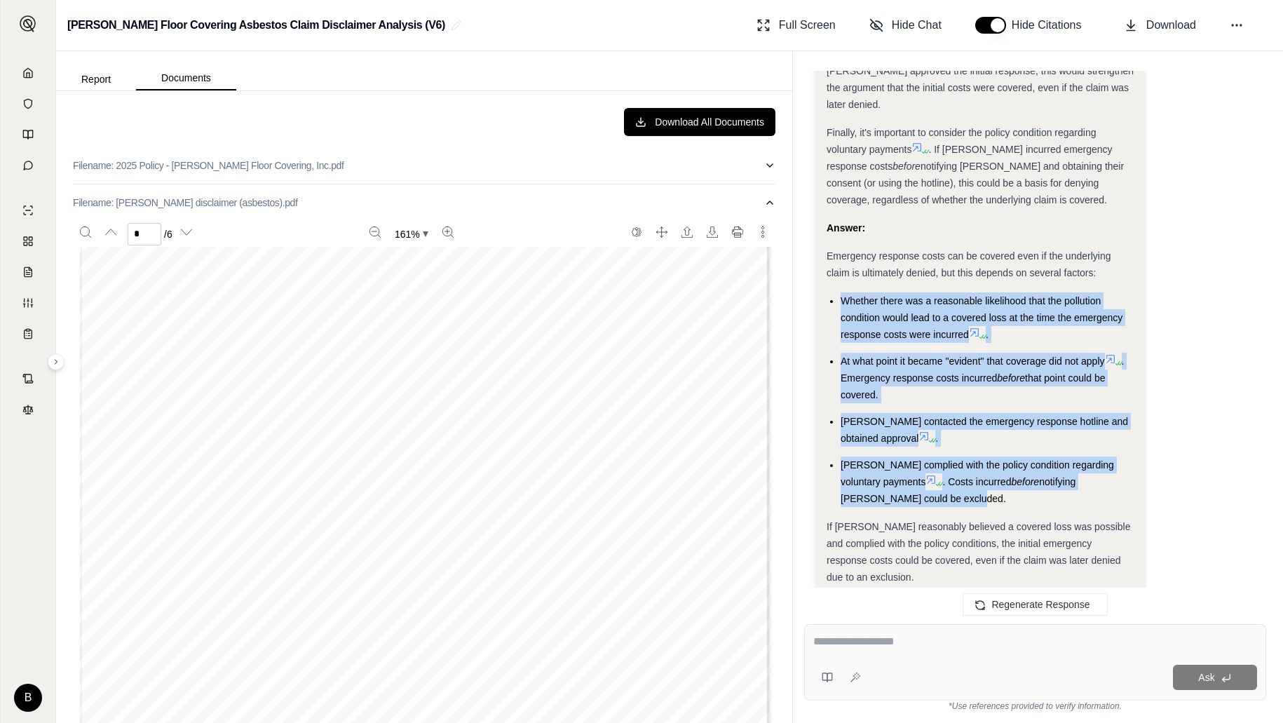
drag, startPoint x: 844, startPoint y: 231, endPoint x: 924, endPoint y: 429, distance: 213.6
click at [924, 429] on ul "Whether there was a reasonable likelihood that the pollution condition would le…" at bounding box center [980, 399] width 307 height 215
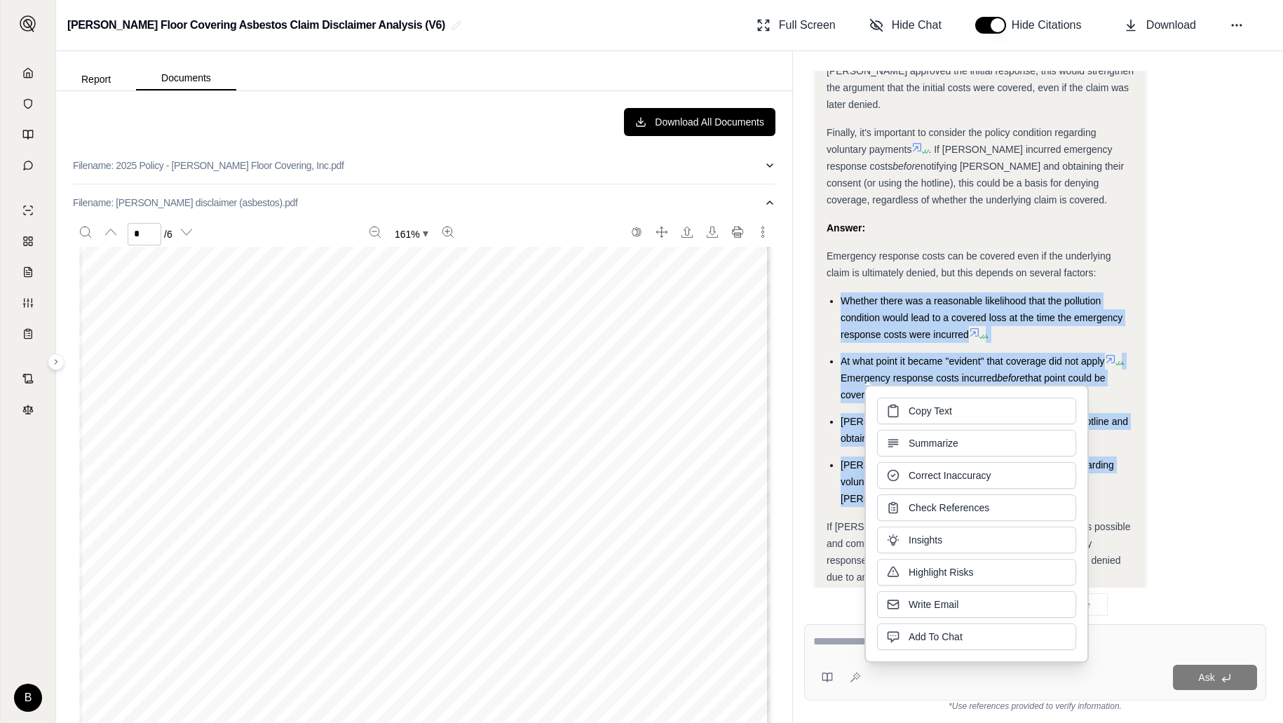
copy ul "Whether there was a reasonable likelihood that the pollution condition would le…"
click at [980, 417] on button "Copy Text" at bounding box center [976, 411] width 199 height 27
